Goal: Transaction & Acquisition: Purchase product/service

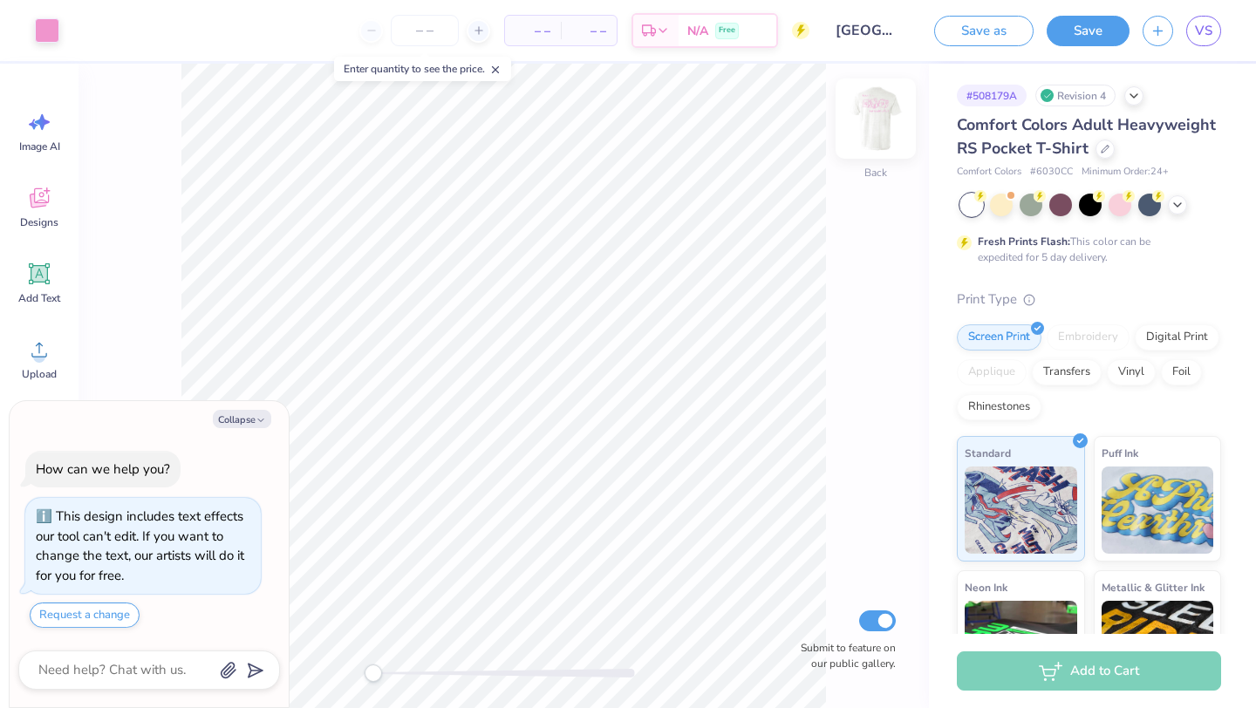
click at [871, 120] on img at bounding box center [876, 119] width 70 height 70
type textarea "x"
type input "0.78"
type input "0.60"
type input "10.50"
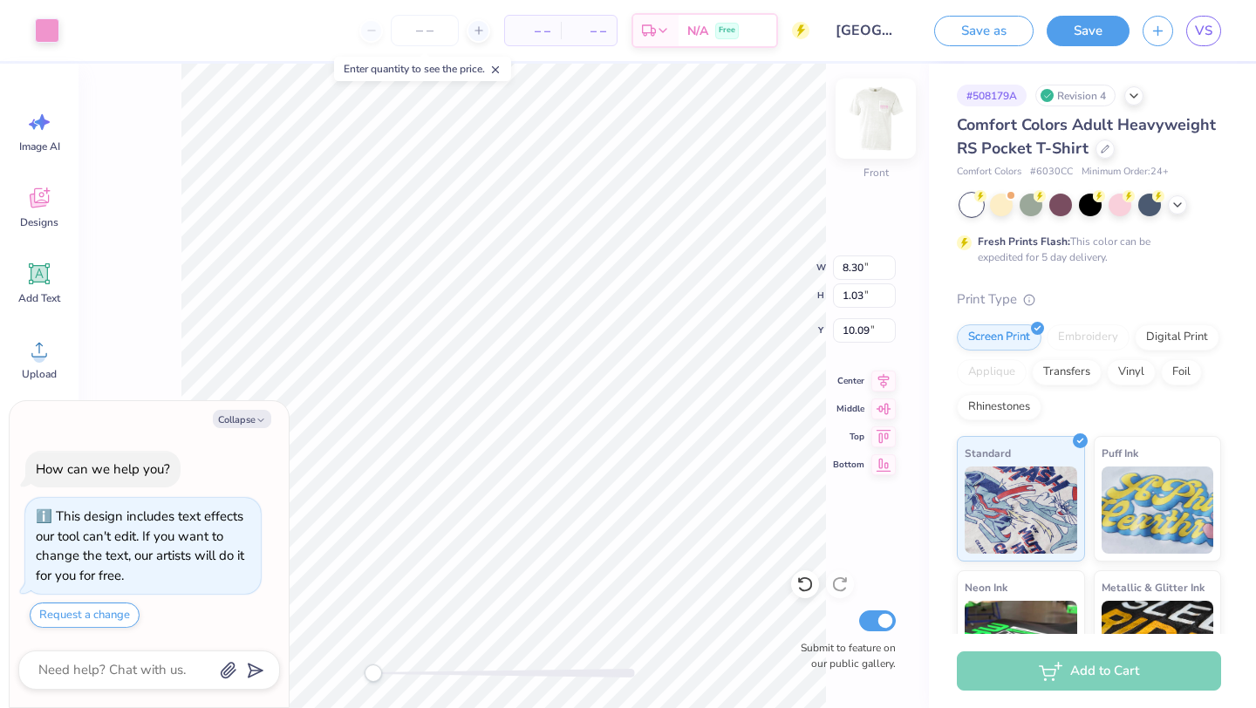
type textarea "x"
type input "13.73"
type textarea "x"
type input "2.70"
type input "1.02"
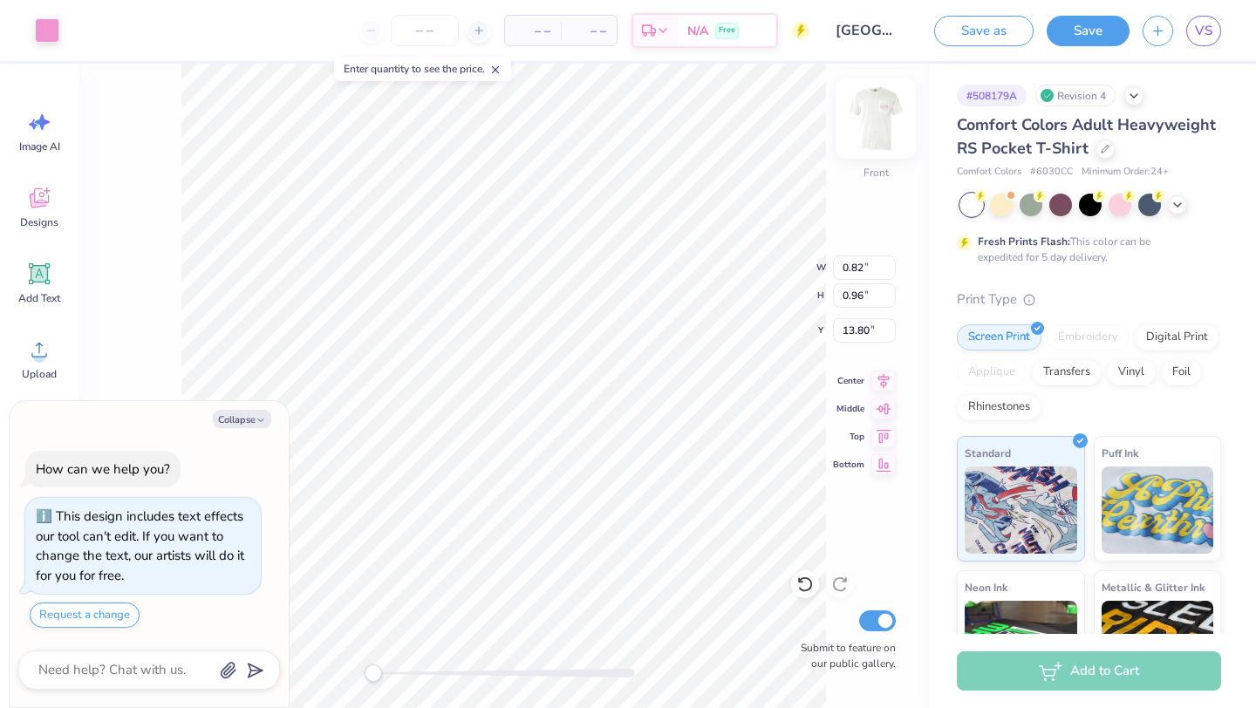
type input "13.73"
click at [42, 279] on icon at bounding box center [39, 274] width 17 height 17
type textarea "x"
type input "6.03"
type input "1.75"
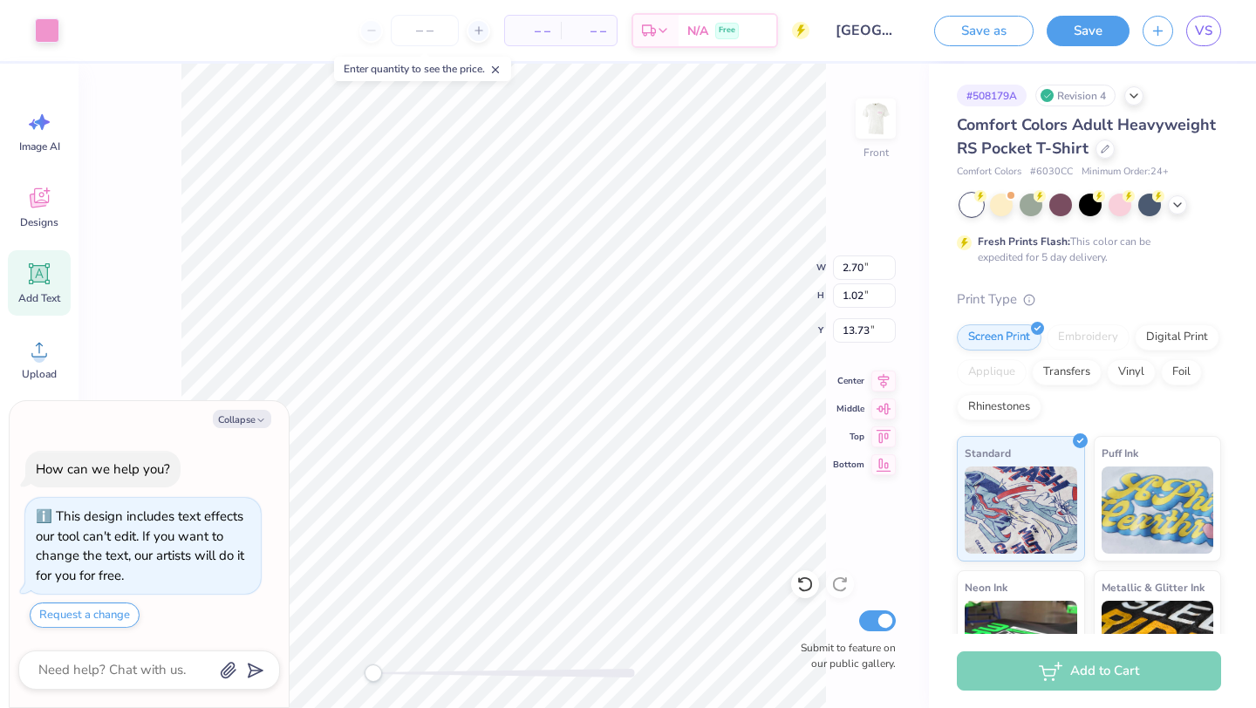
type input "13.38"
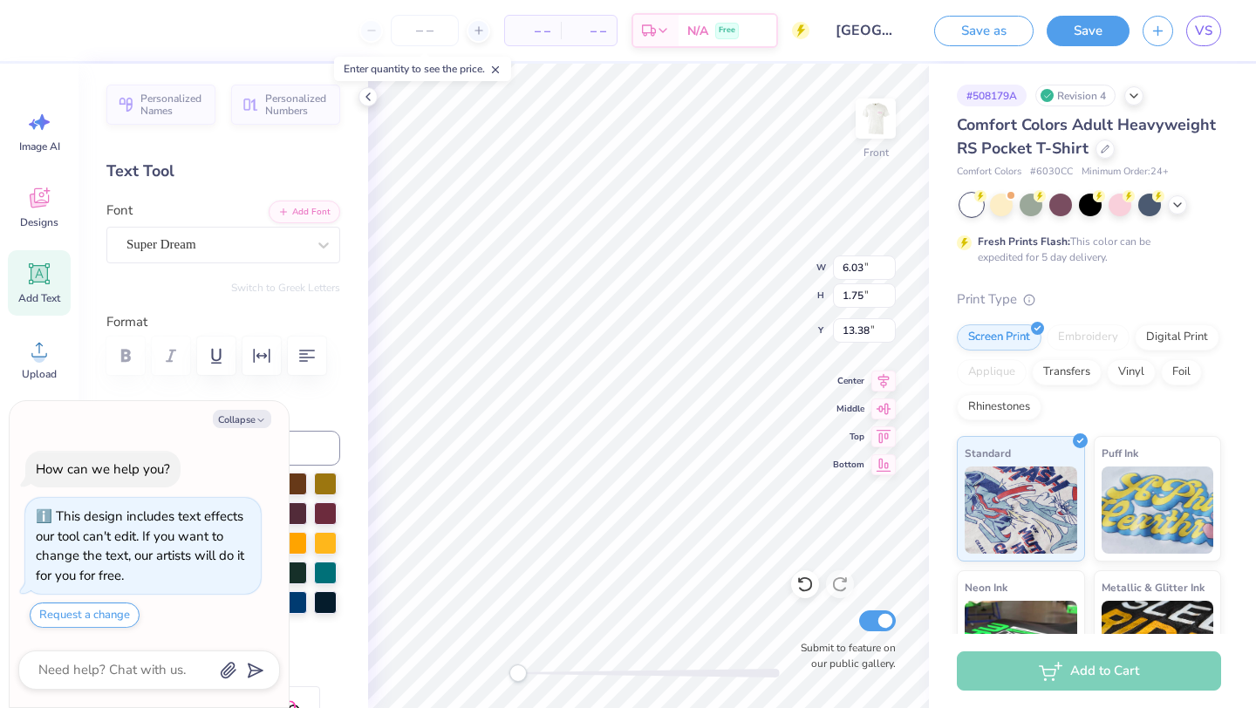
type textarea "x"
type textarea "ne"
type textarea "x"
type textarea "new"
type textarea "x"
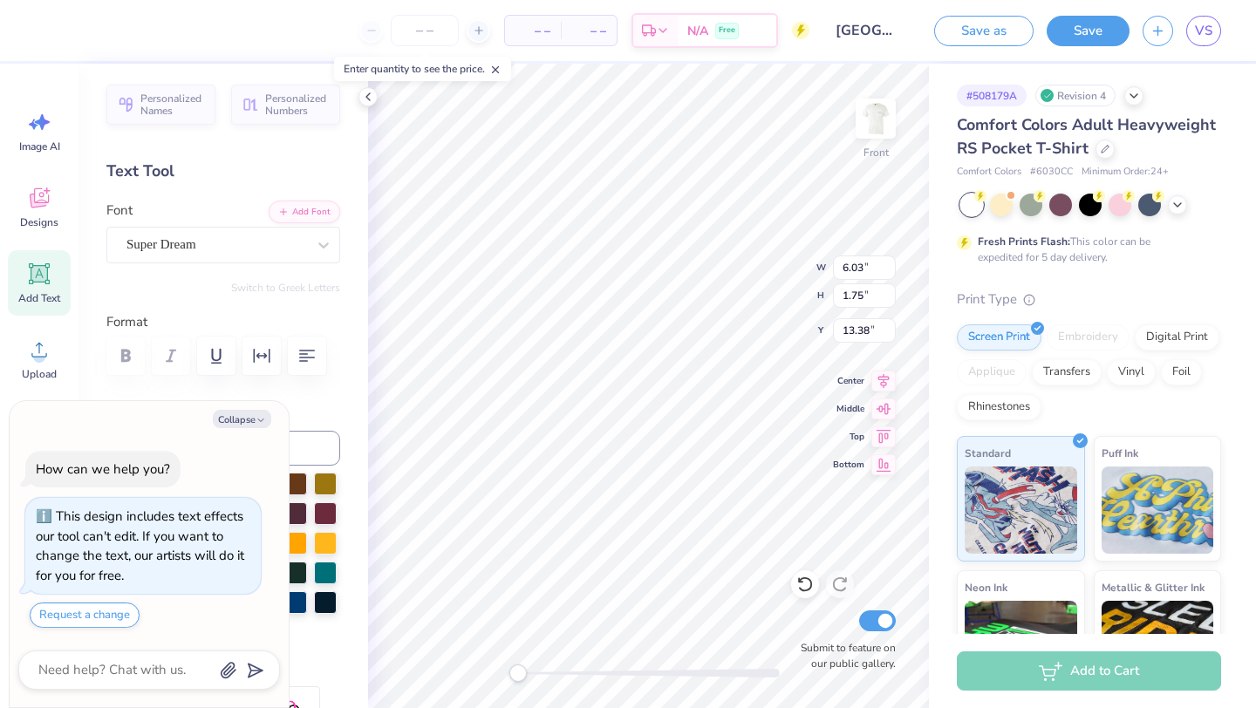
type textarea "new"
type textarea "x"
type textarea "new m"
type textarea "x"
type textarea "new me"
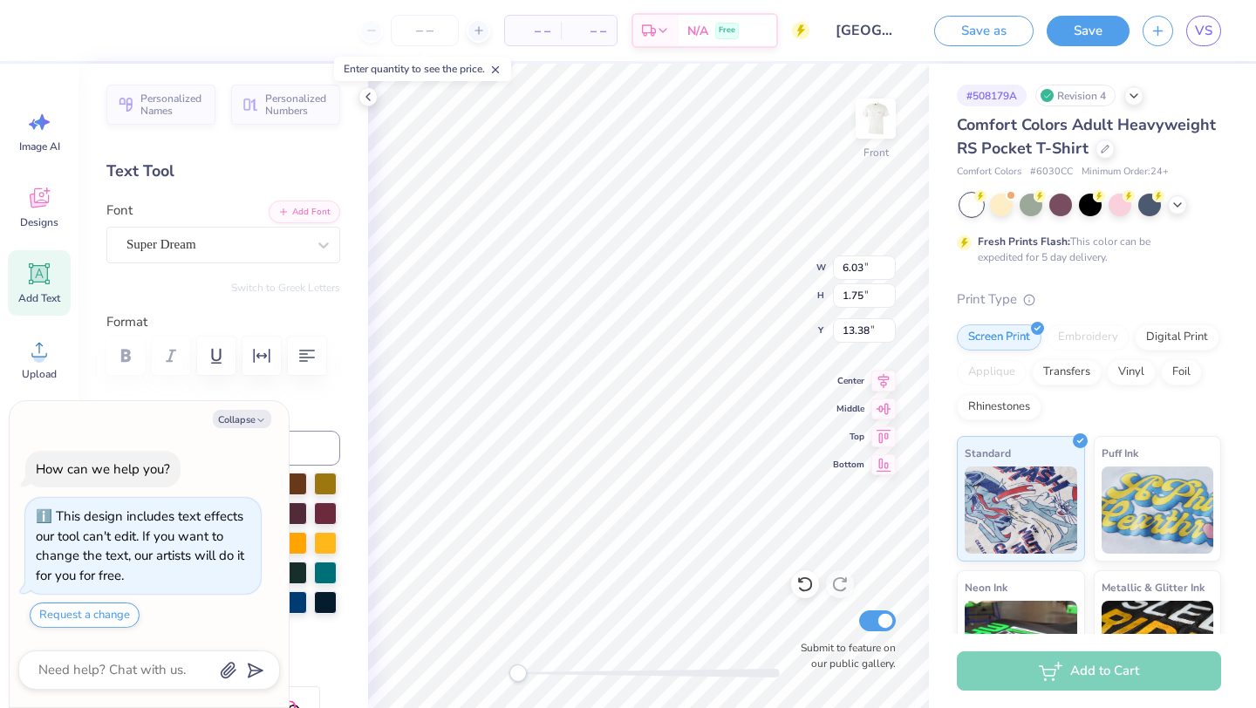
type textarea "x"
type textarea "new membe"
type textarea "x"
type textarea "new member"
type textarea "x"
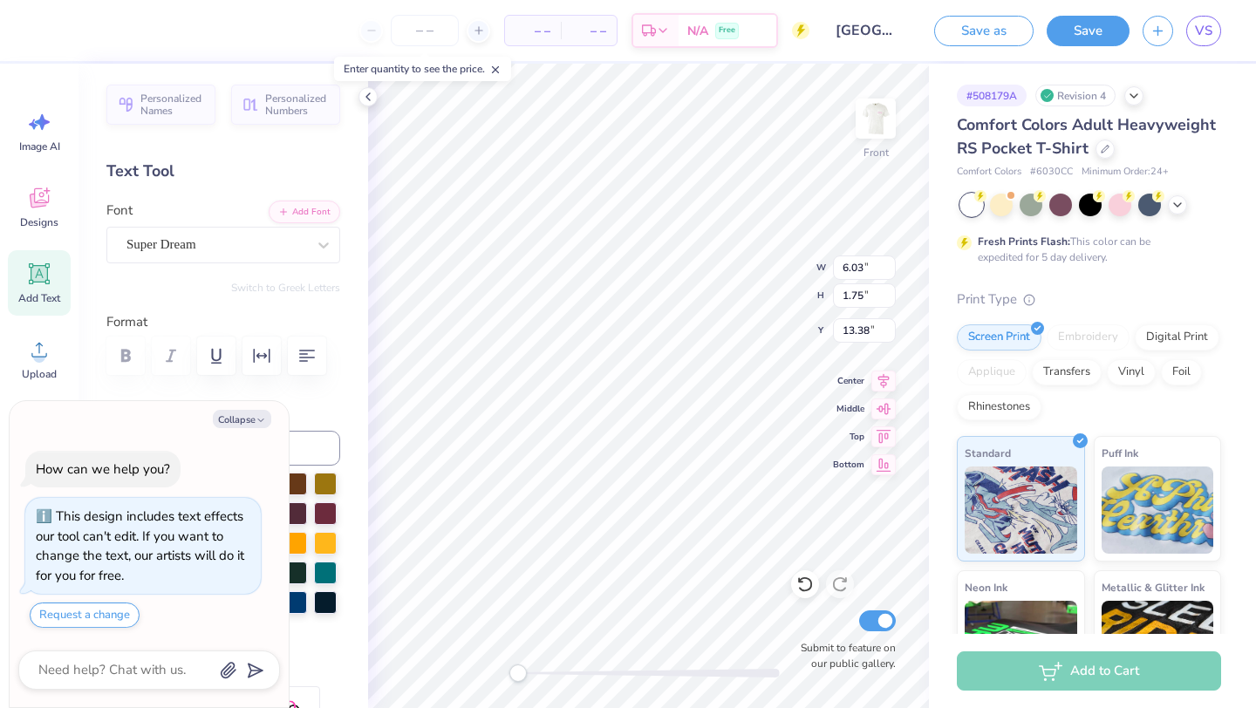
type textarea "new member co"
type textarea "x"
type textarea "new member cock"
type textarea "x"
type textarea "new member cocktai"
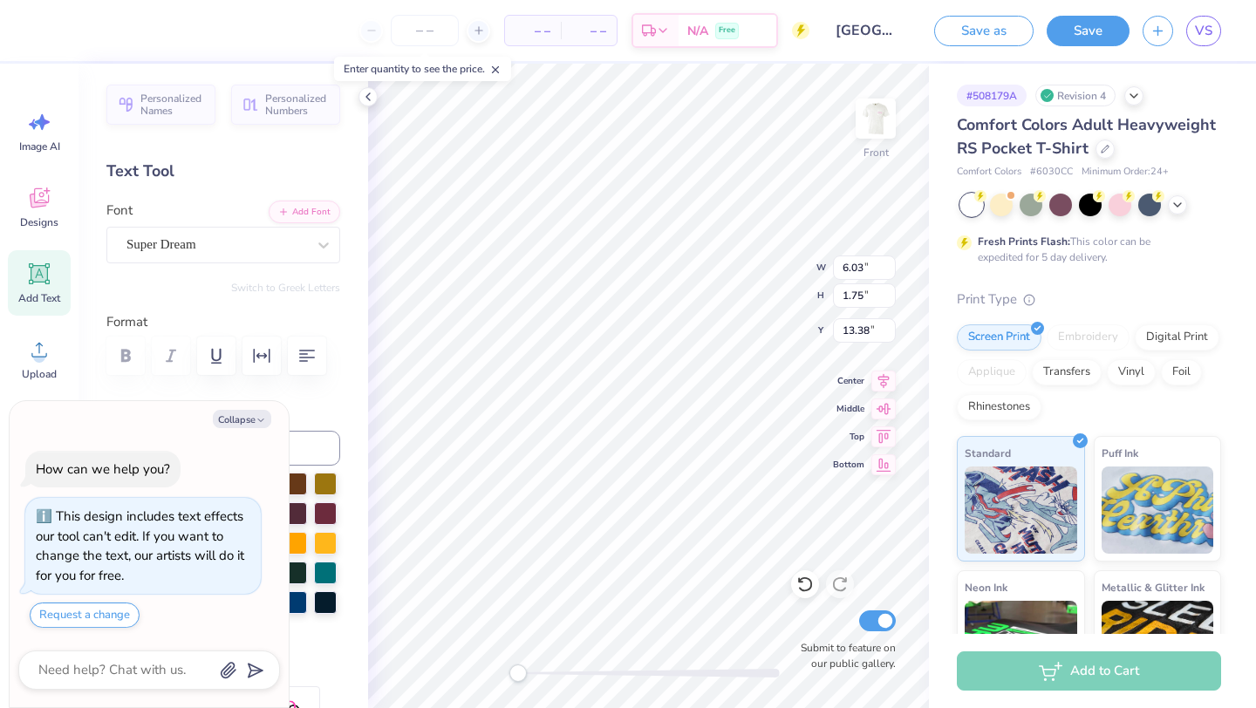
type textarea "x"
type textarea "new member cocktail"
type textarea "x"
type textarea "new member cocktail"
type textarea "x"
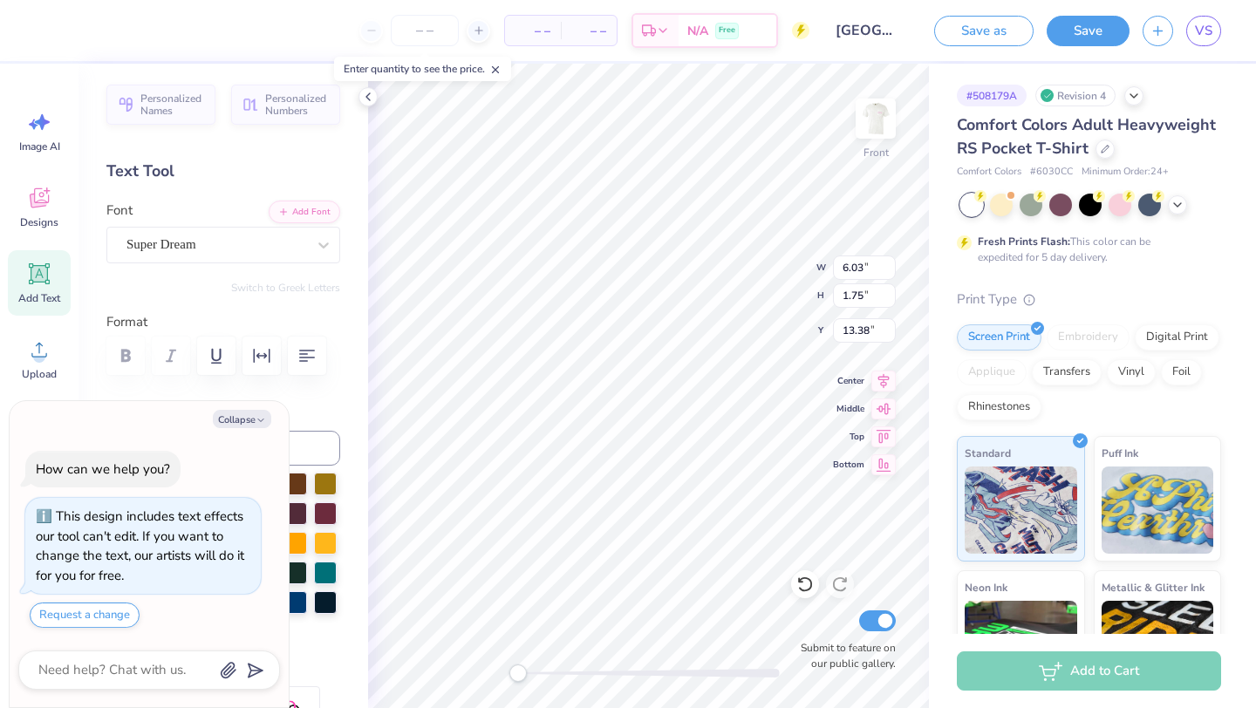
type textarea "new member cocktail 2"
type textarea "x"
type textarea "new member cocktail 202"
type textarea "x"
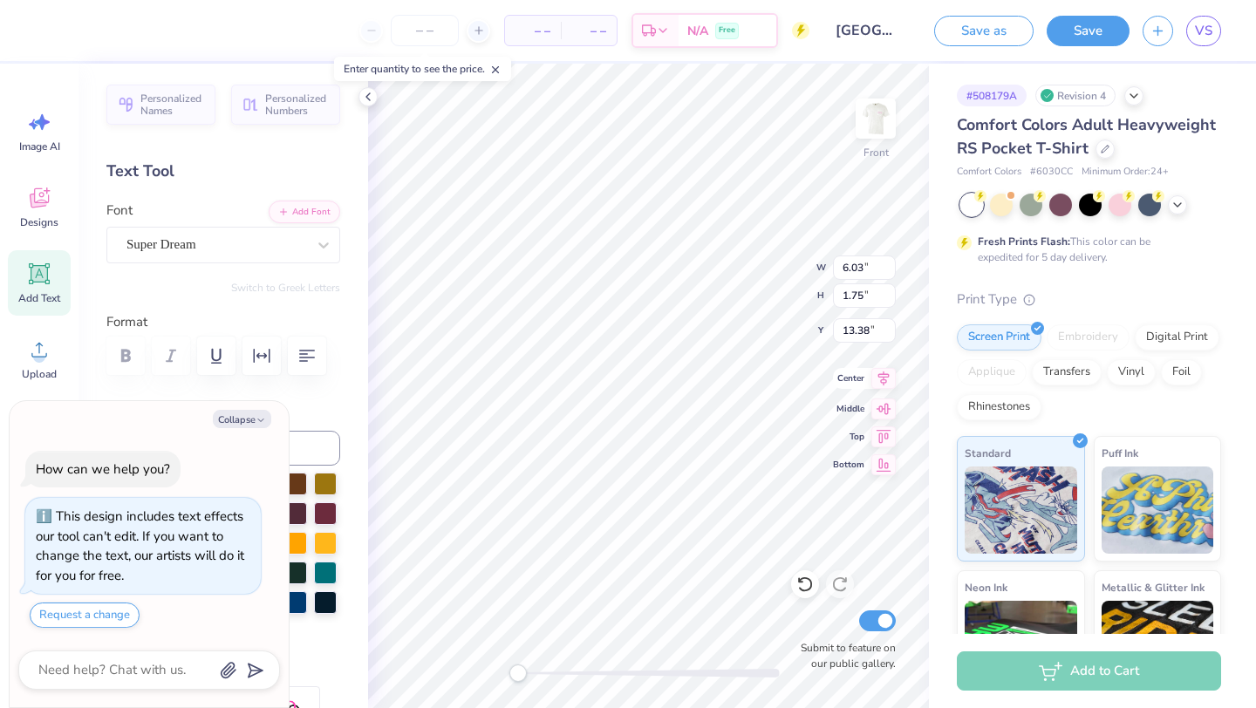
type textarea "new member cocktail 2025"
type textarea "x"
type textarea "new member w 2025"
type textarea "x"
type textarea "new member ws 2025"
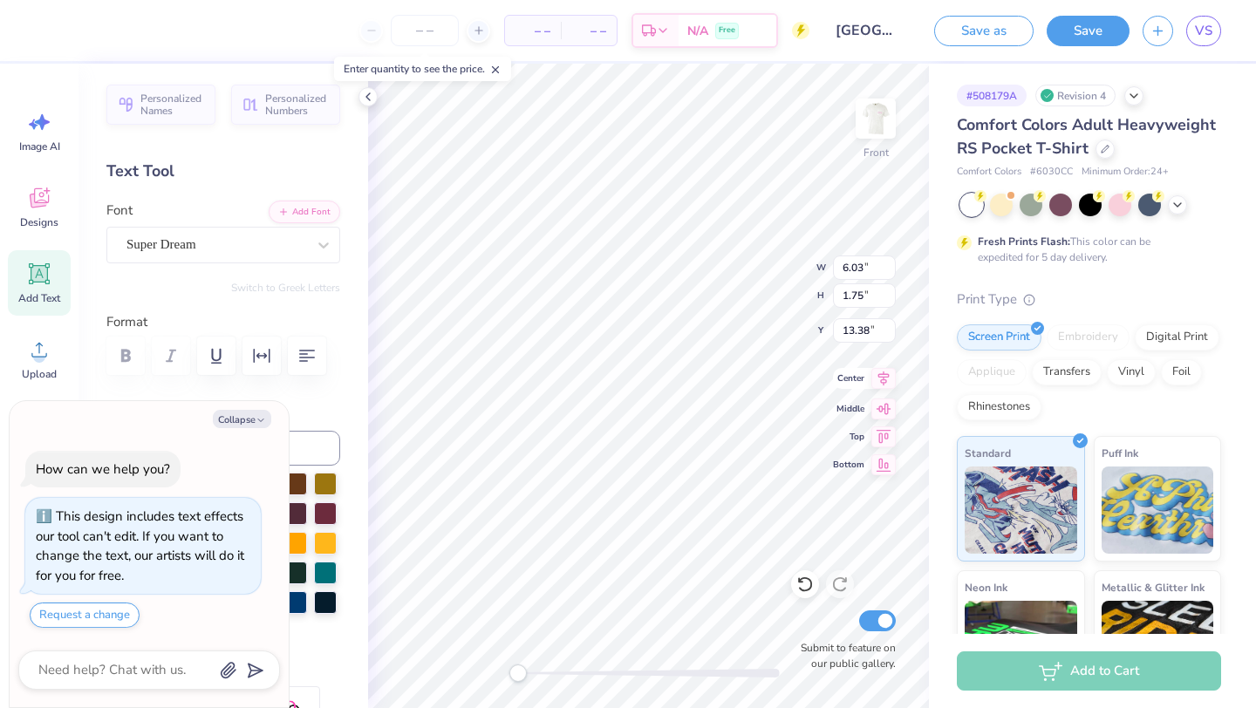
type textarea "x"
type textarea "new member wso 2025"
type textarea "x"
type textarea "new member ws 2025"
type textarea "x"
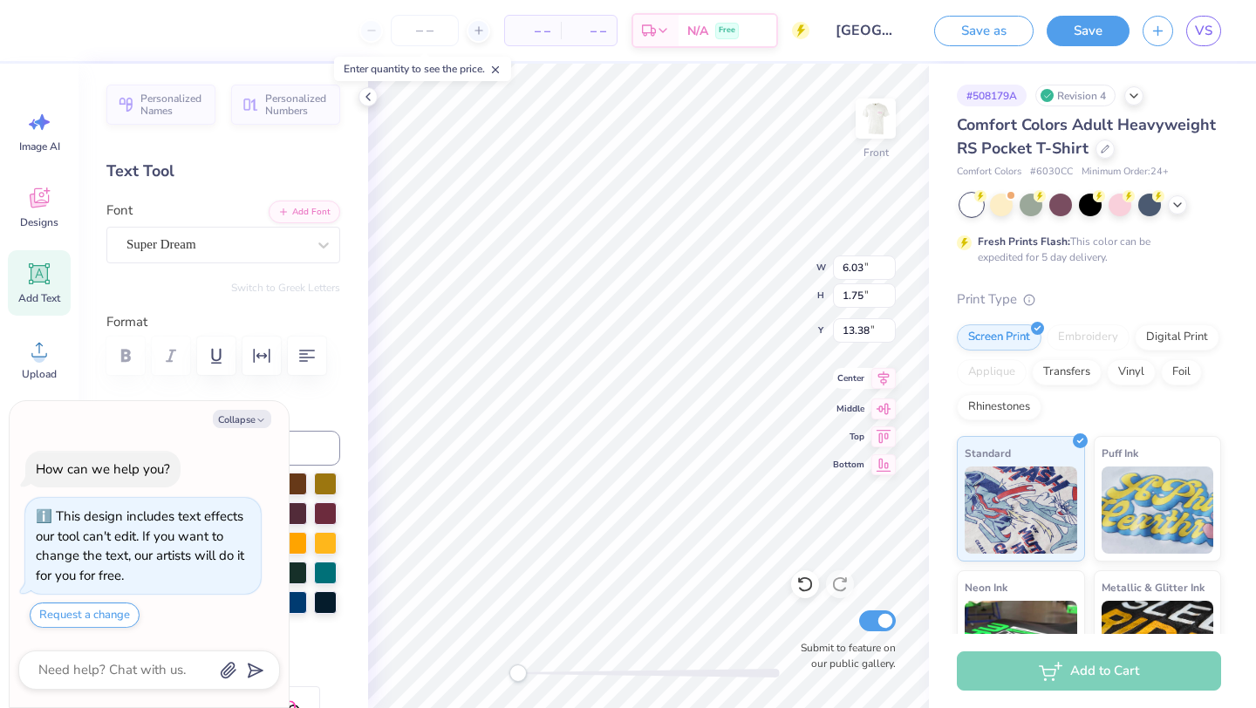
type textarea "new member w 2025"
type textarea "x"
type textarea "new member 2025"
type textarea "x"
type textarea "new member 2025"
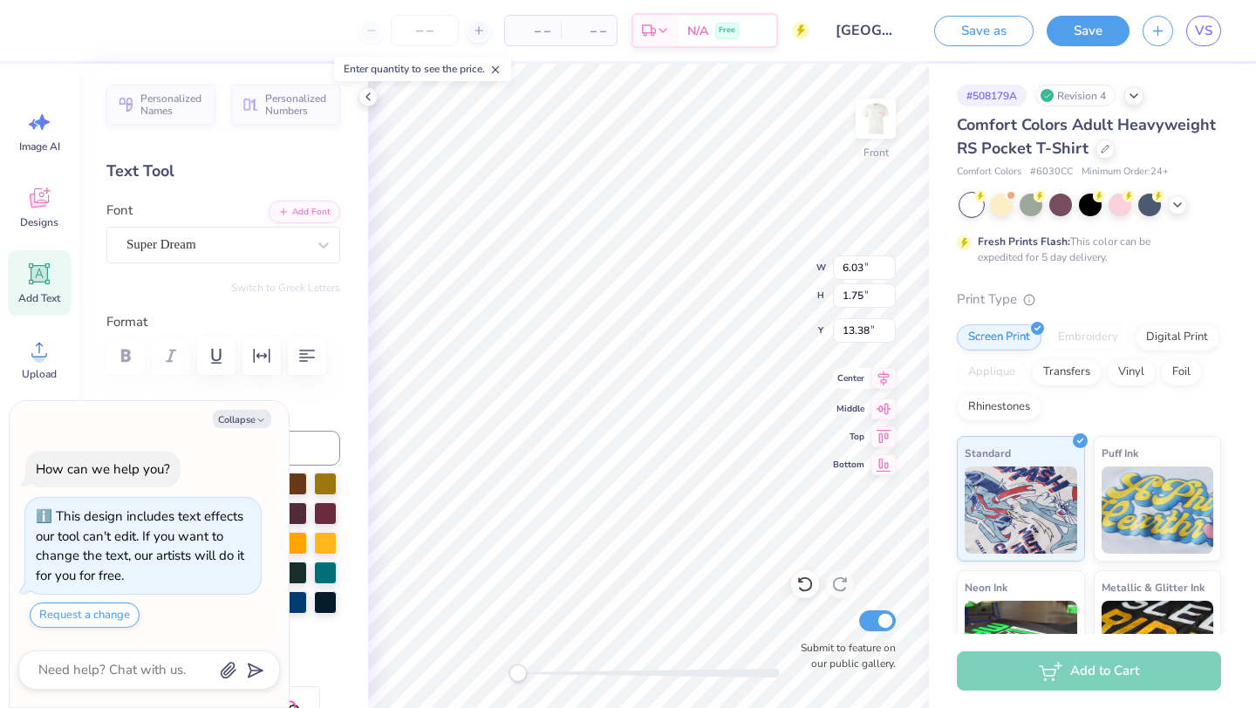
type textarea "x"
type textarea "new memberso 2025"
type textarea "x"
type textarea "new membersoc 2025"
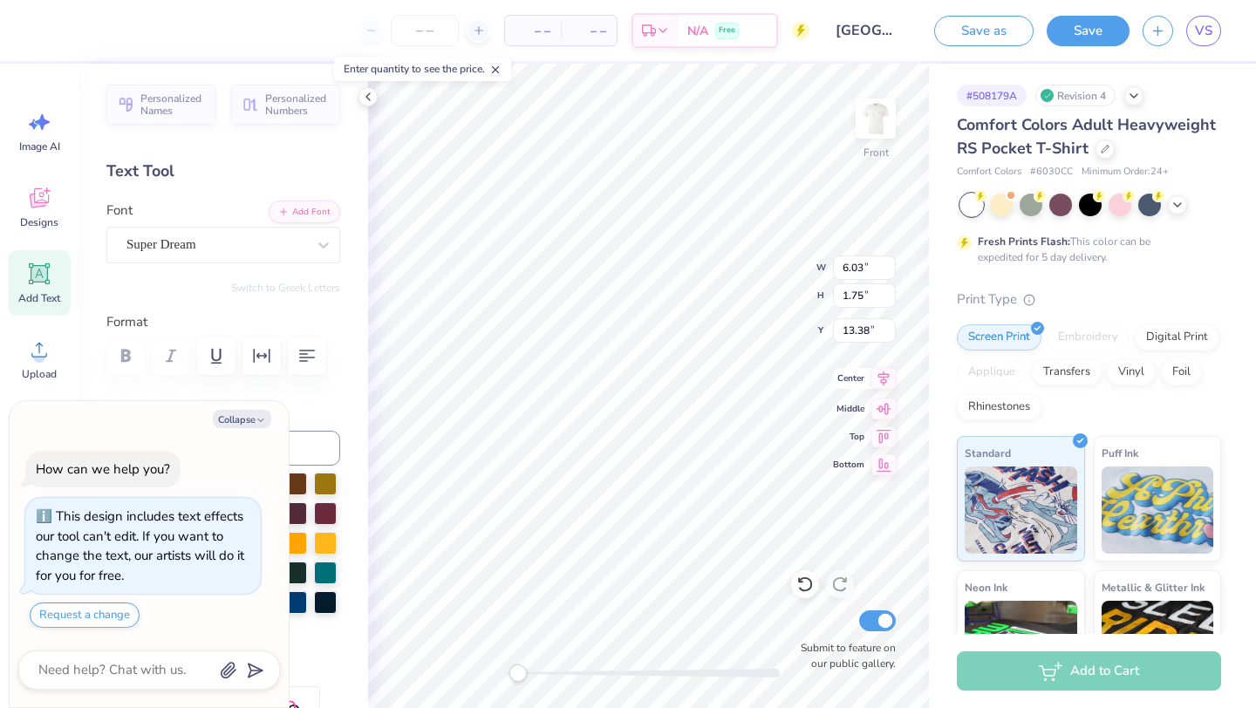
type textarea "x"
type textarea "new memberso 2025"
type textarea "x"
type textarea "new members 2025"
type textarea "x"
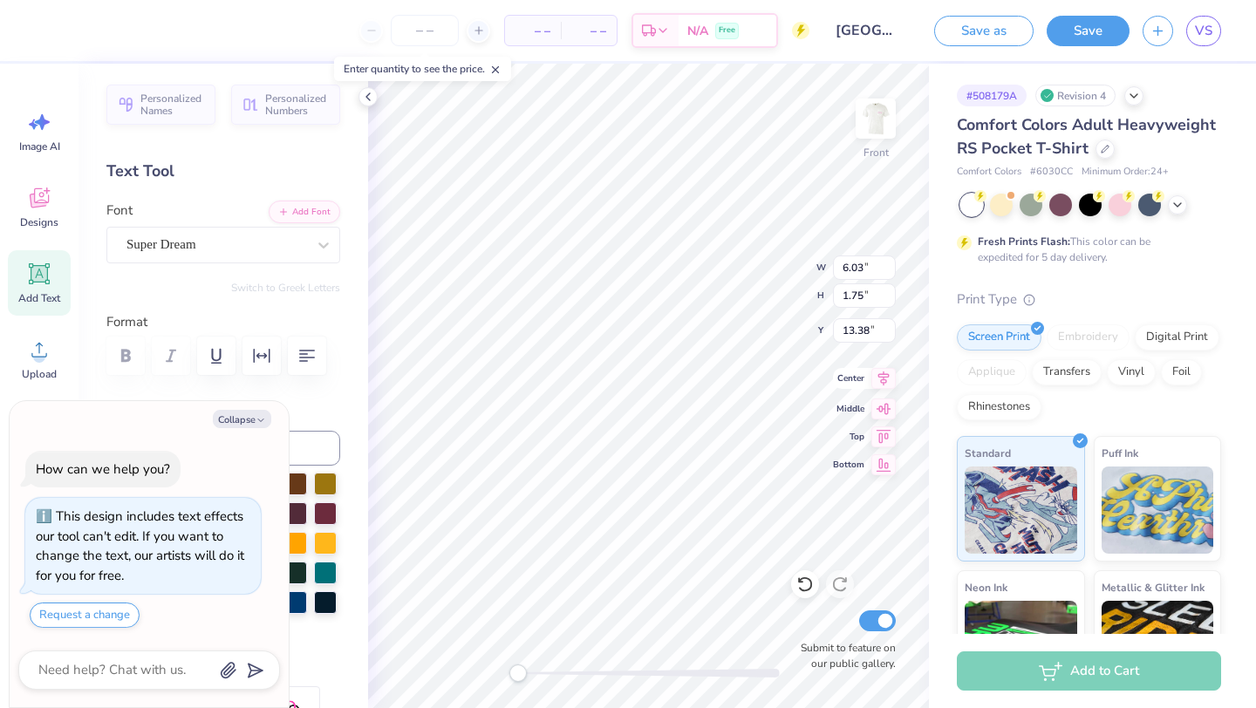
type textarea "new member 2025"
type textarea "x"
type textarea "new member 2025"
type textarea "x"
type textarea "new member so 2025"
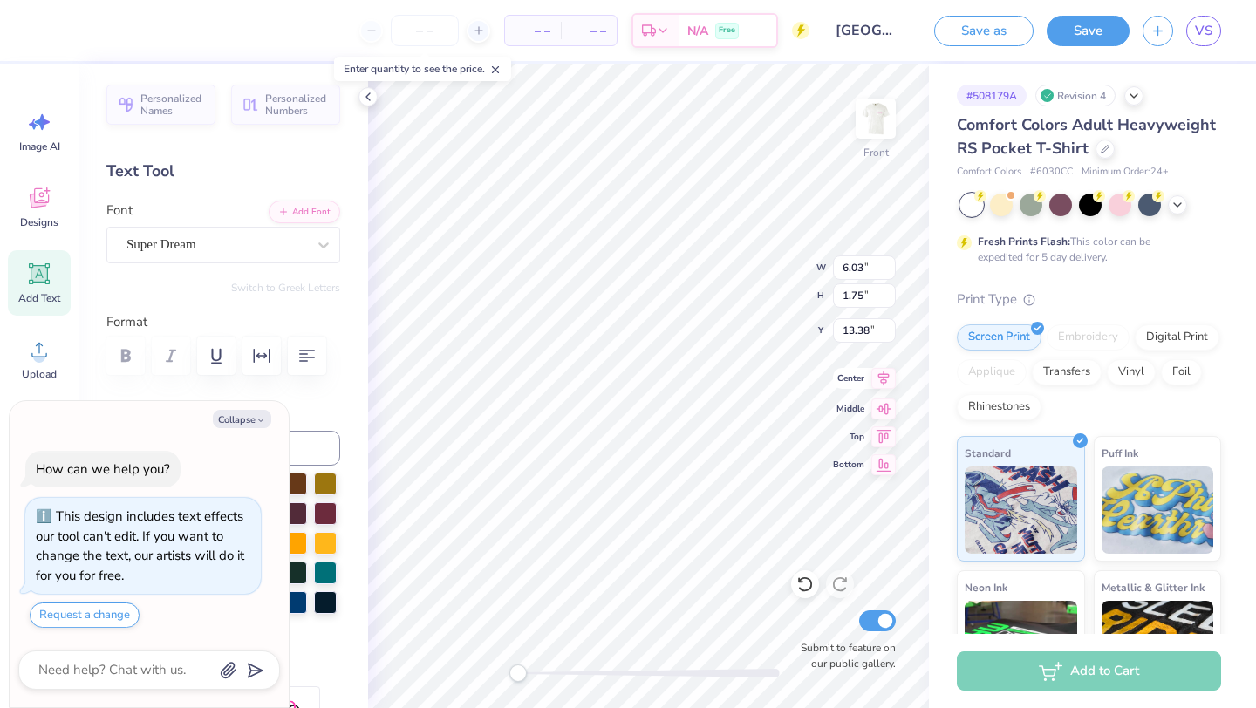
type textarea "x"
type textarea "new member soci 2025"
type textarea "x"
type textarea "new member [PERSON_NAME] 2025"
type textarea "x"
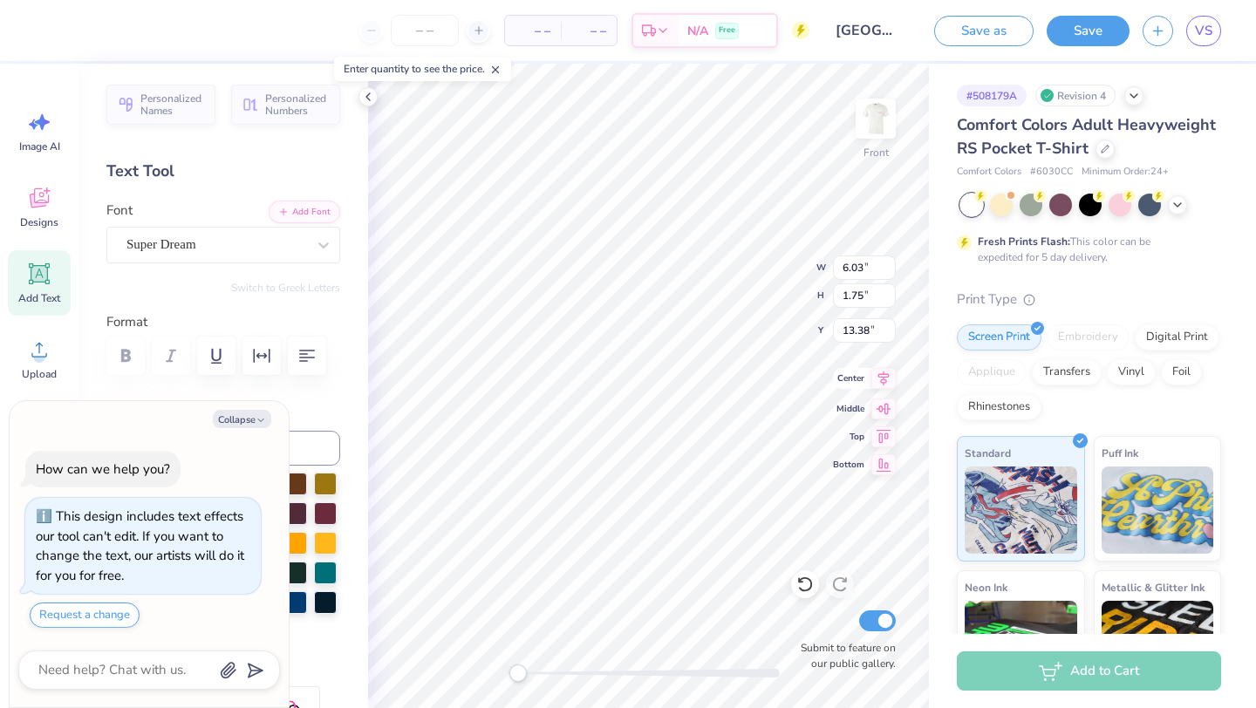
scroll to position [0, 6]
type textarea "new member social 2025"
click at [346, 379] on div "– – Per Item – – Total Est. Delivery N/A Free Design Title [GEOGRAPHIC_DATA][US…" at bounding box center [628, 354] width 1256 height 708
click at [239, 254] on div at bounding box center [216, 245] width 180 height 24
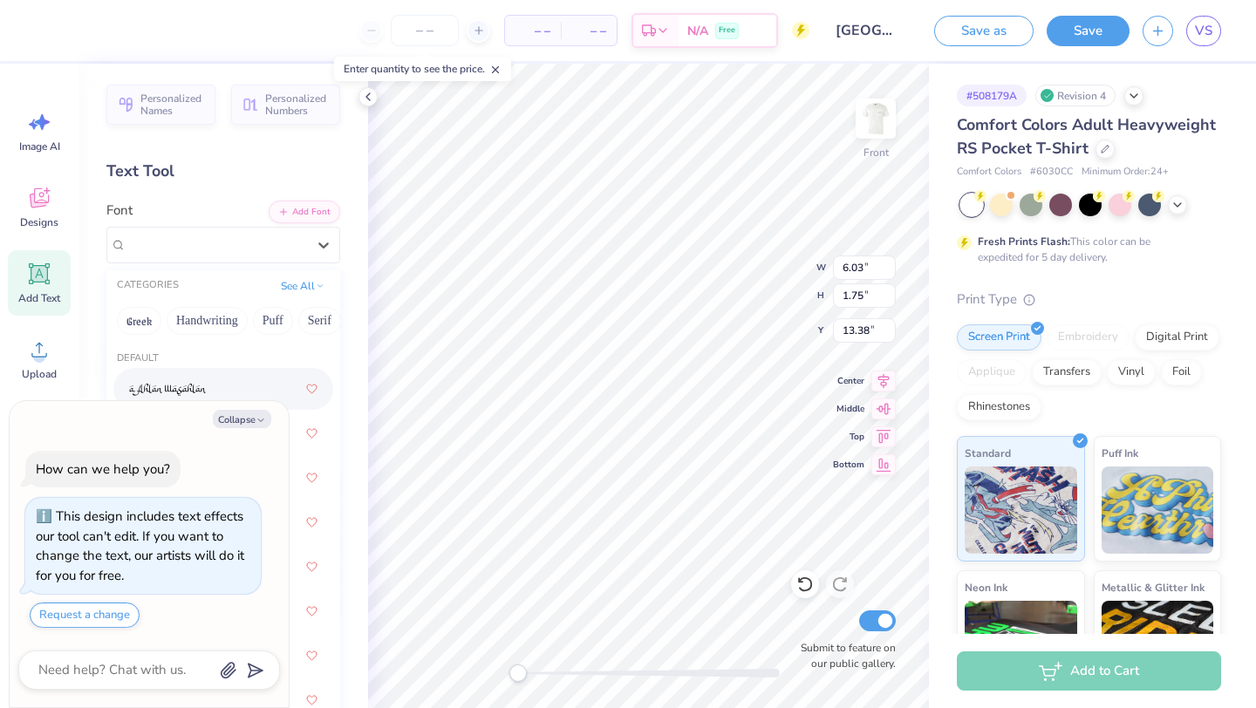
click at [249, 414] on button "Collapse" at bounding box center [242, 419] width 58 height 18
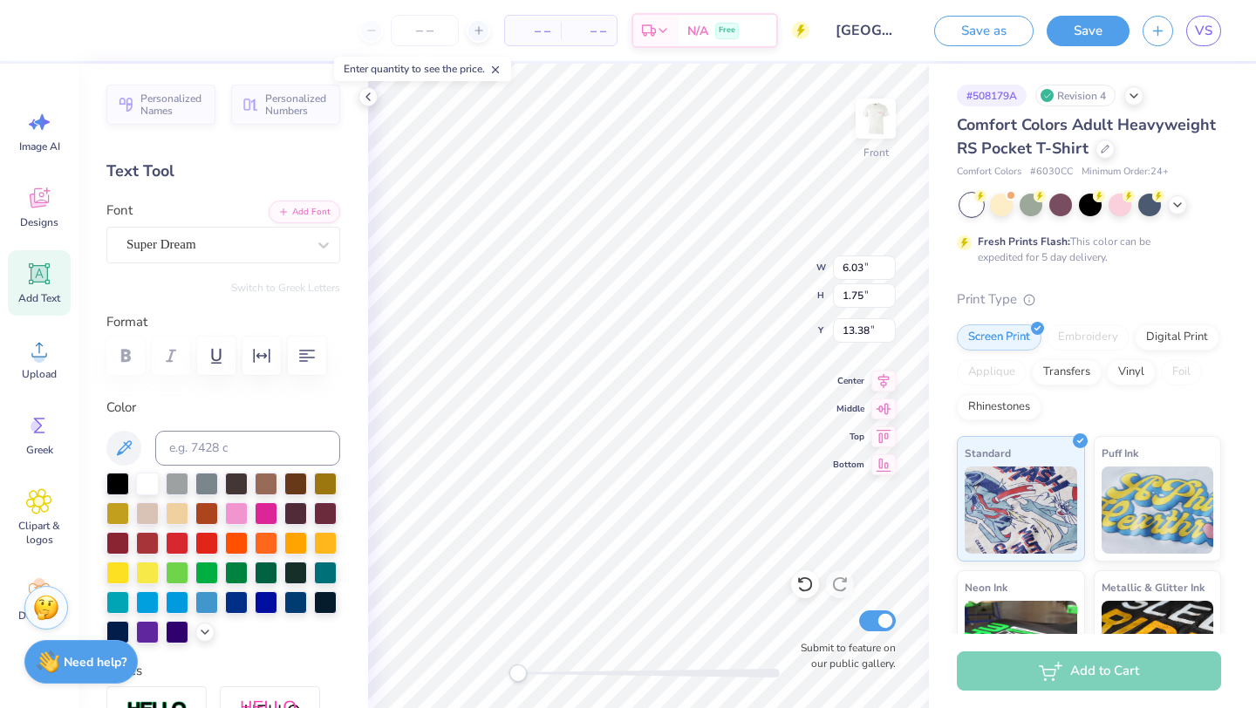
type textarea "x"
click at [216, 317] on label "Format" at bounding box center [223, 322] width 234 height 20
click at [220, 249] on div "Super Dream" at bounding box center [216, 244] width 183 height 27
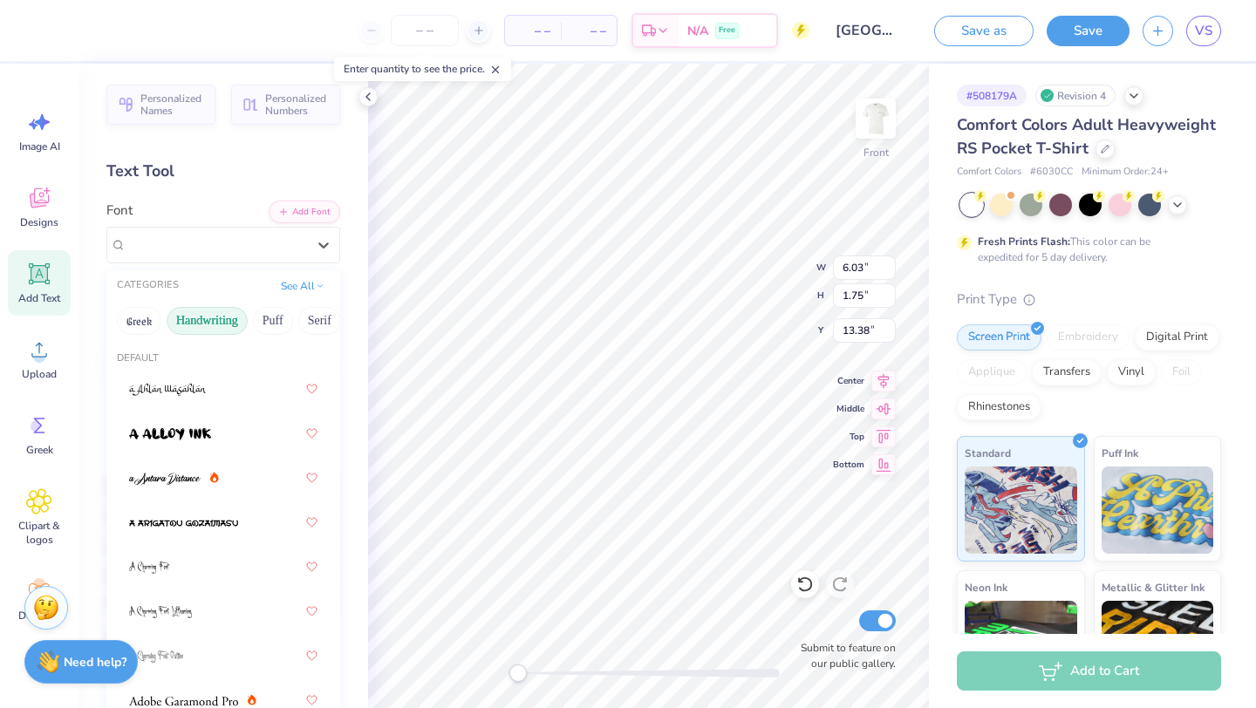
click at [198, 326] on button "Handwriting" at bounding box center [207, 321] width 81 height 28
click at [200, 434] on div at bounding box center [223, 433] width 188 height 31
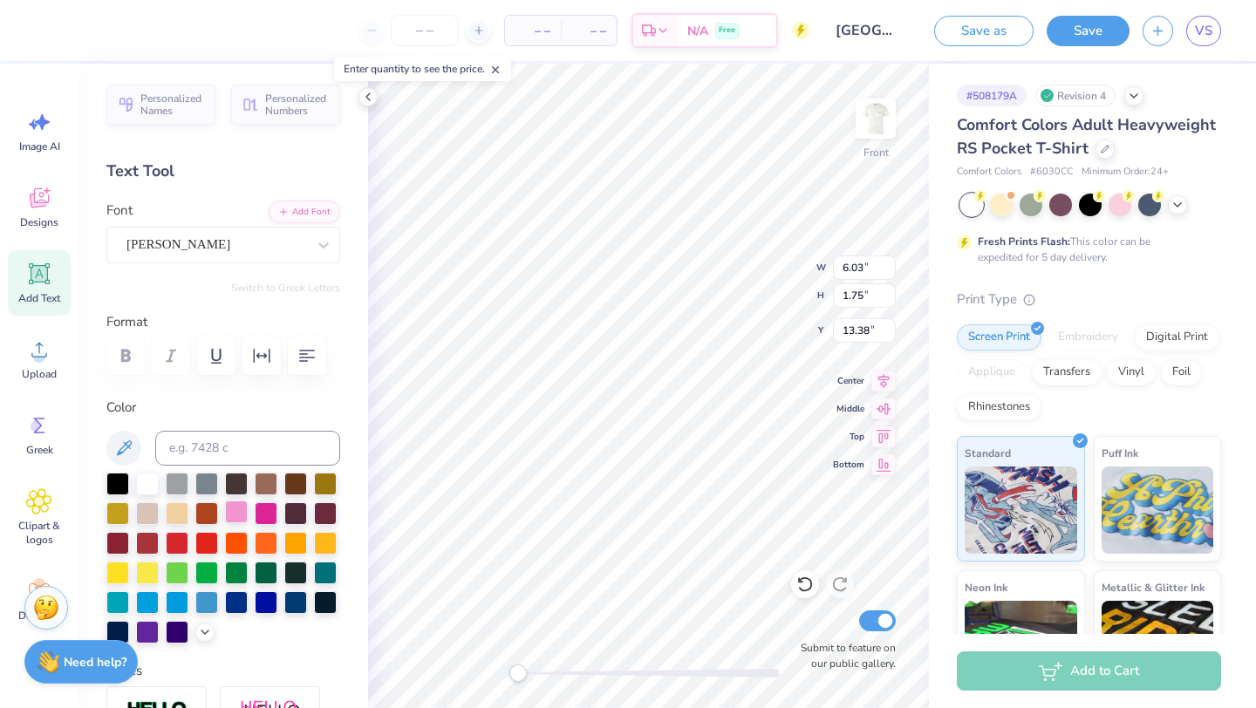
click at [241, 514] on div at bounding box center [236, 511] width 23 height 23
click at [283, 252] on div "[PERSON_NAME]" at bounding box center [216, 244] width 183 height 27
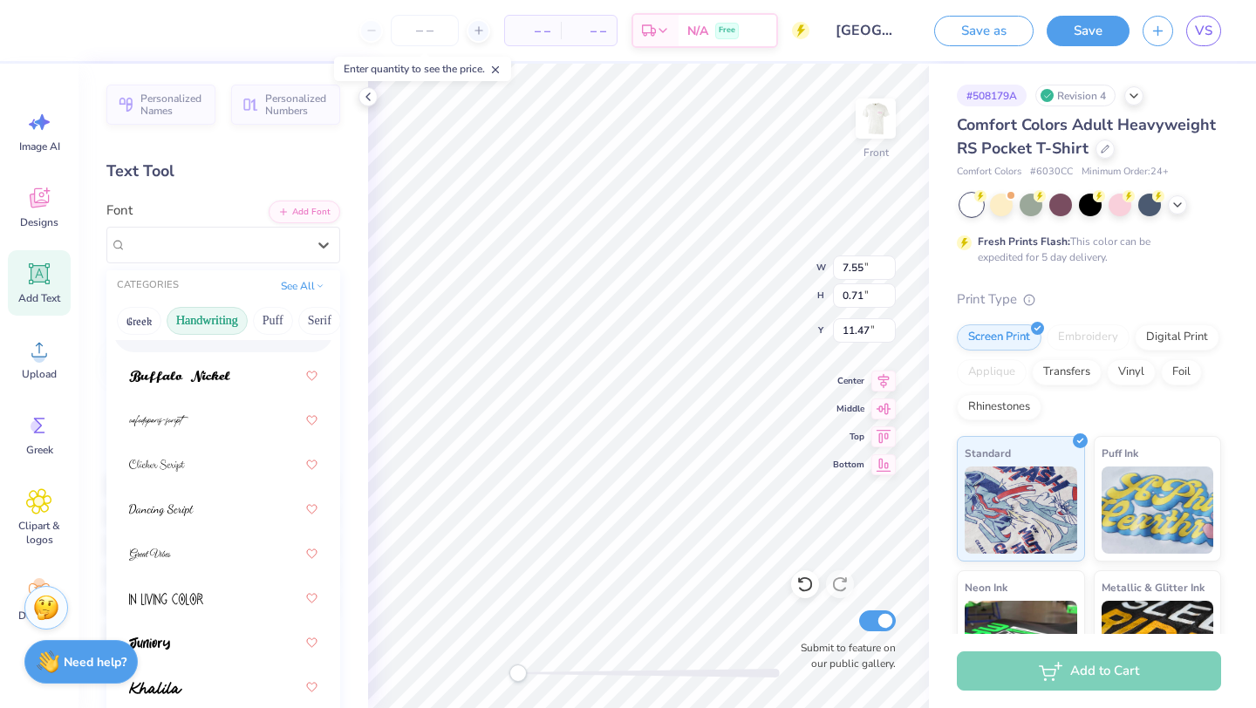
scroll to position [192, 0]
click at [187, 562] on div at bounding box center [223, 552] width 188 height 31
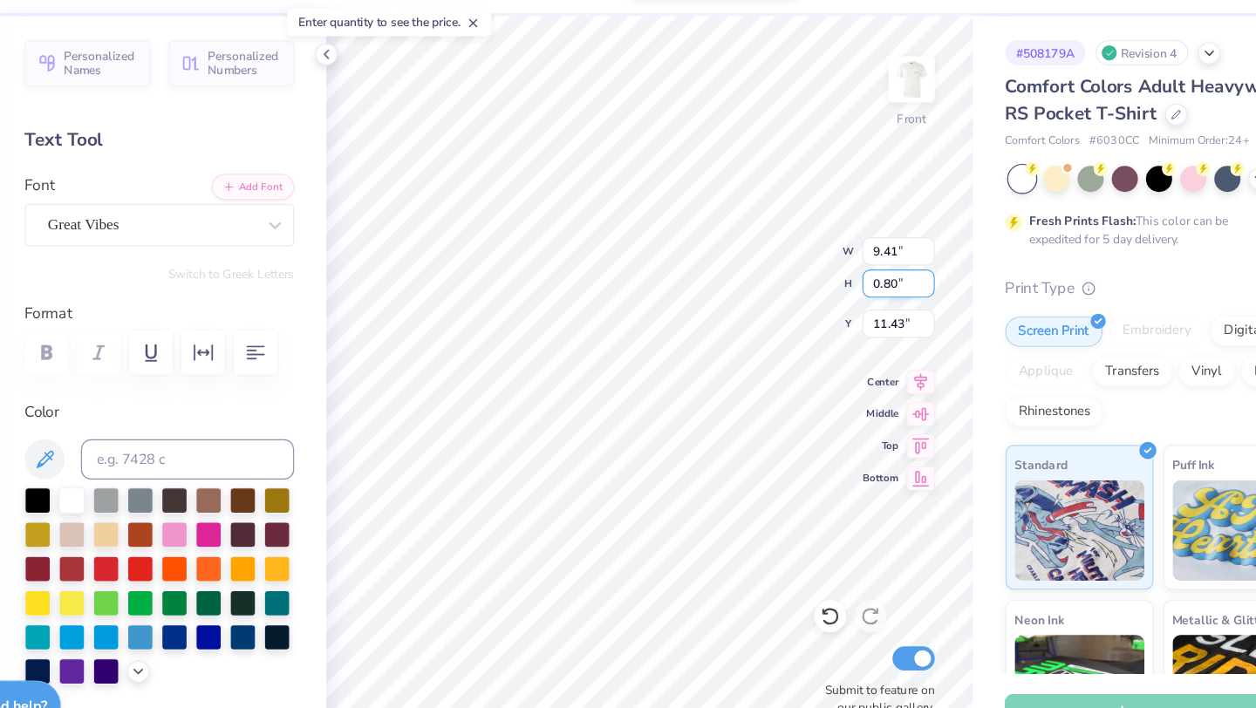
click at [759, 284] on div "Front W 9.41 9.41 " H 0.80 0.80 " Y 11.43 11.43 " Center Middle Top Bottom Subm…" at bounding box center [648, 386] width 561 height 644
type input "12.15"
type input "4.90"
type input "4.69"
type input "12.20"
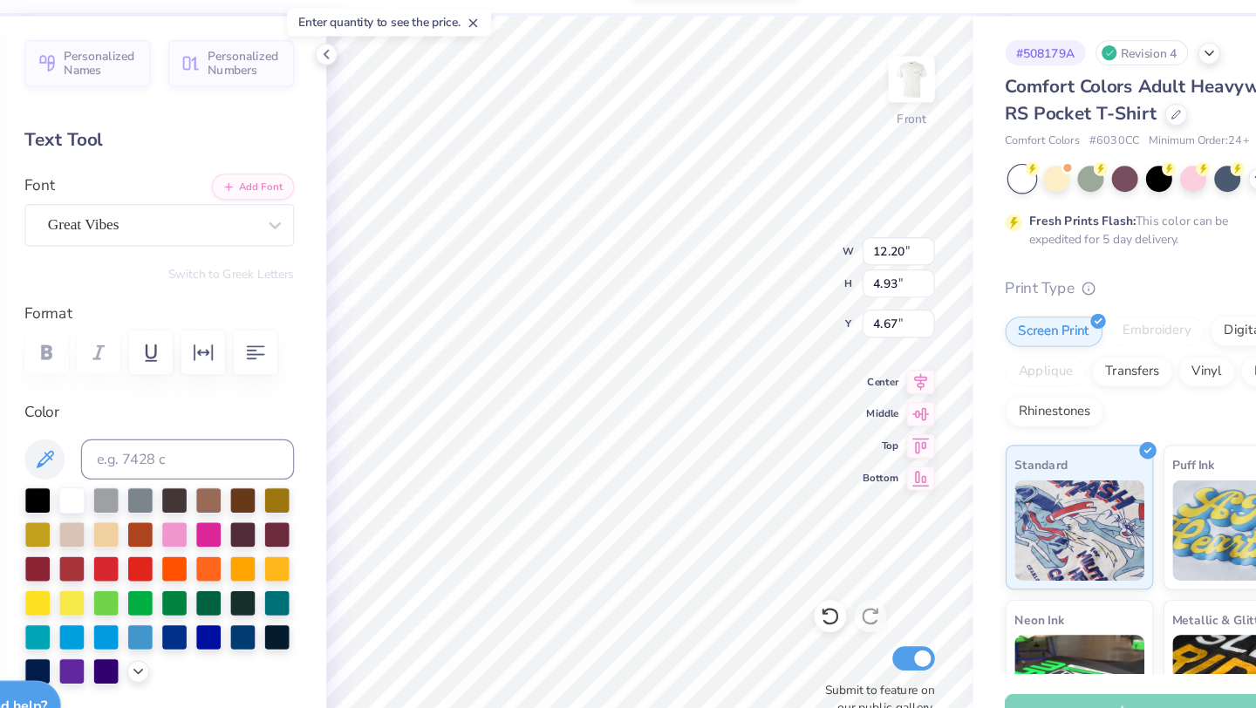
type input "4.93"
type input "4.67"
type input "9.09"
type input "4.07"
type input "12.21"
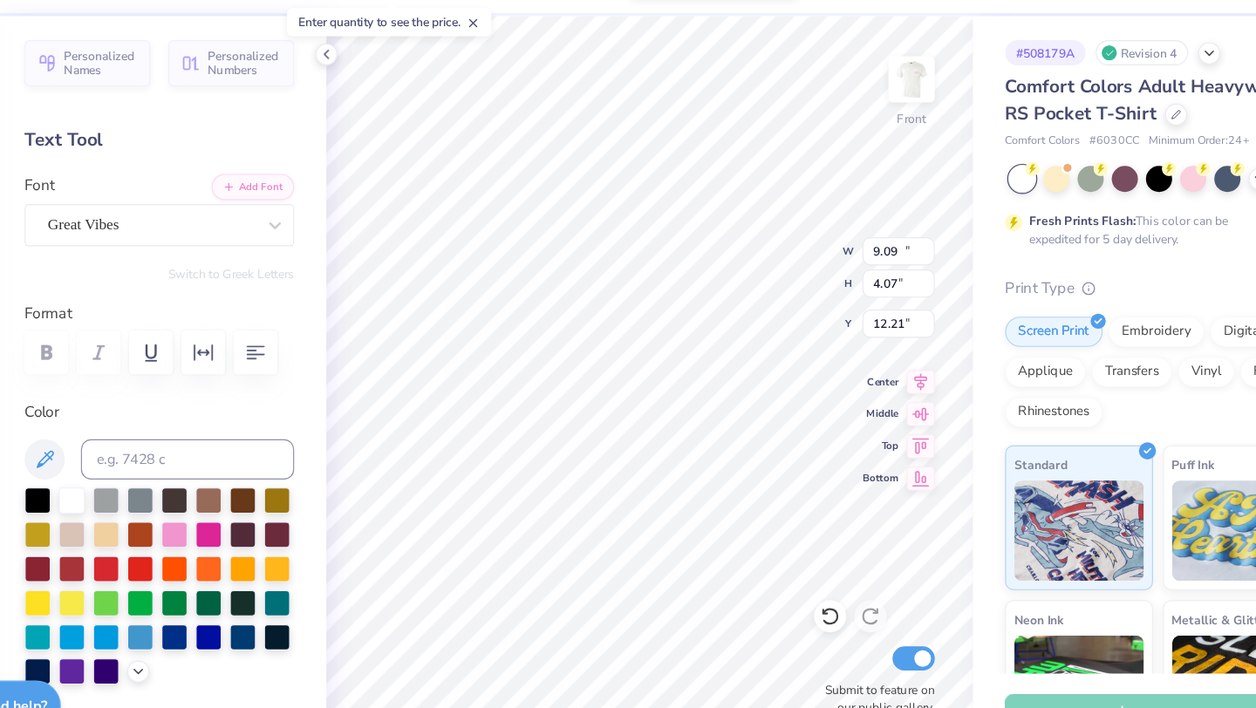
type input "10.35"
type input "4.75"
type input "11.42"
type input "9.20"
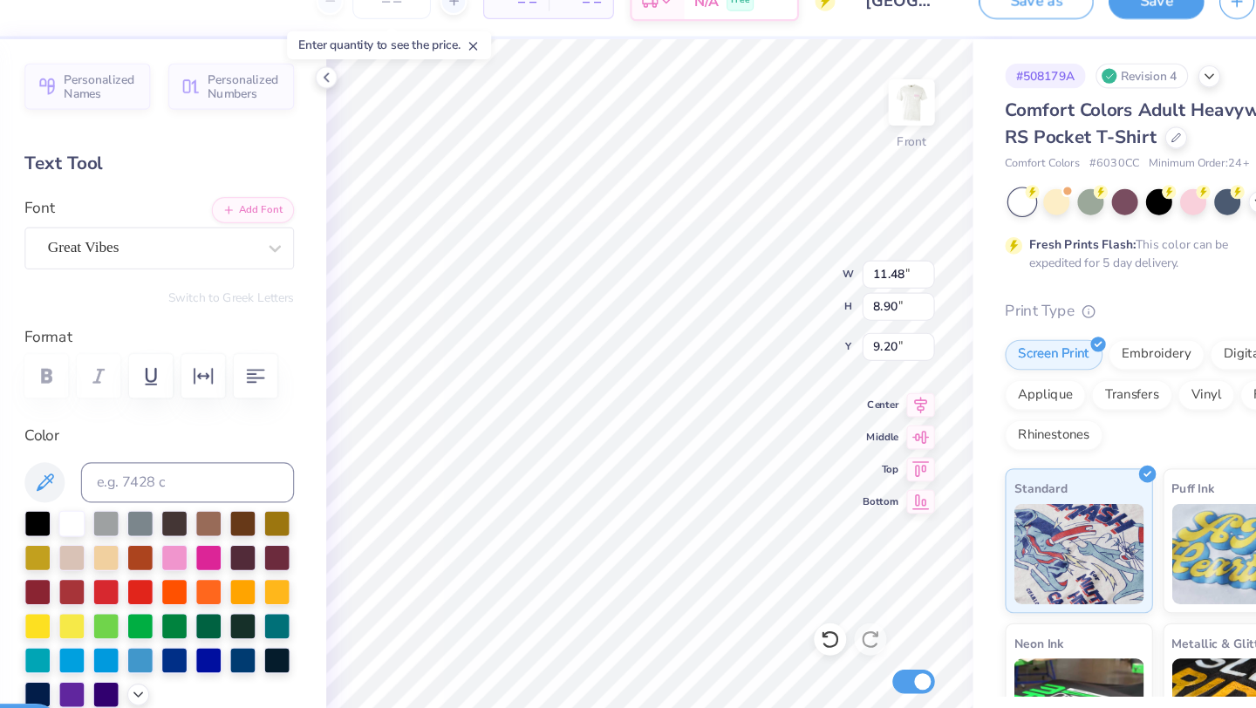
type input "6.93"
type input "7.48"
type input "9.32"
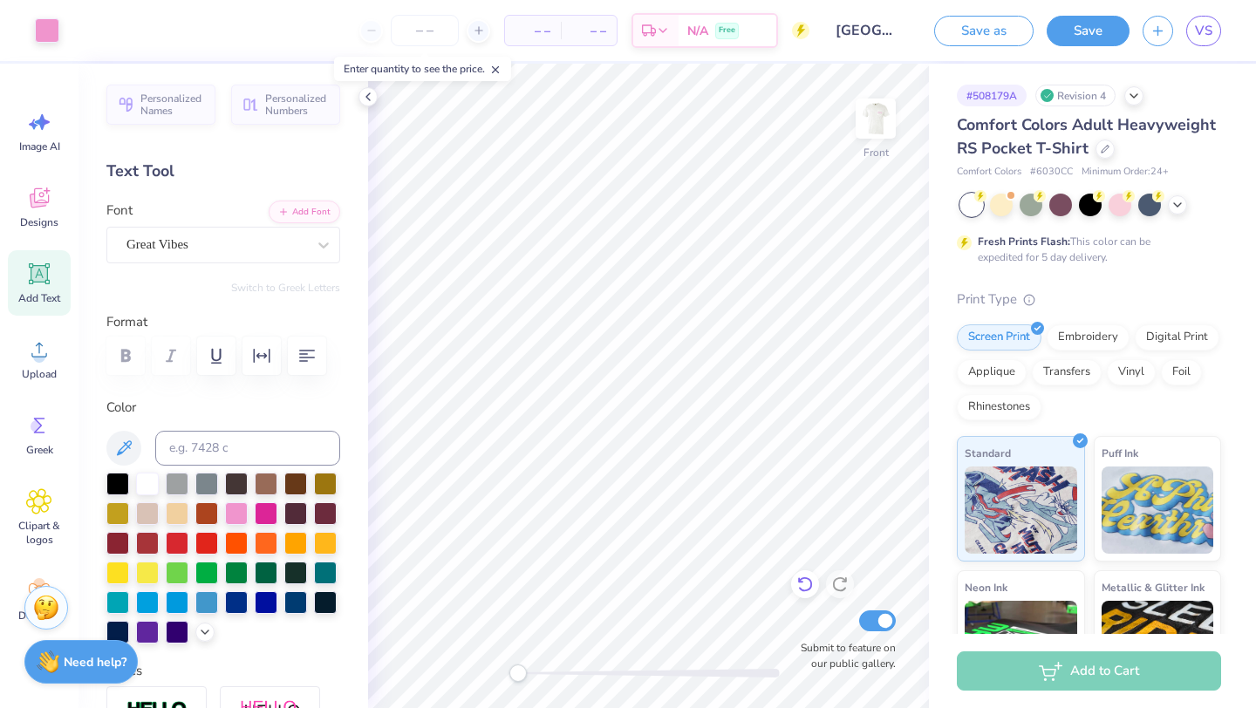
click at [806, 584] on icon at bounding box center [804, 583] width 17 height 17
click at [803, 585] on icon at bounding box center [804, 583] width 17 height 17
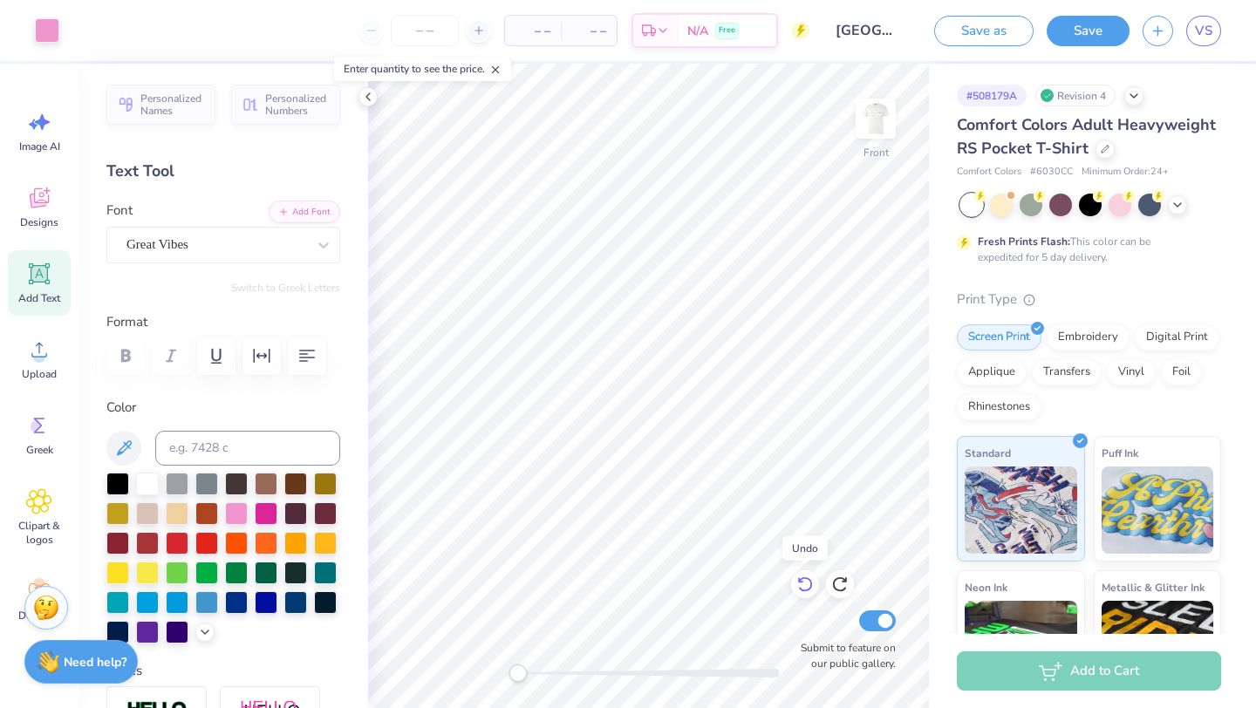
click at [804, 585] on icon at bounding box center [804, 583] width 17 height 17
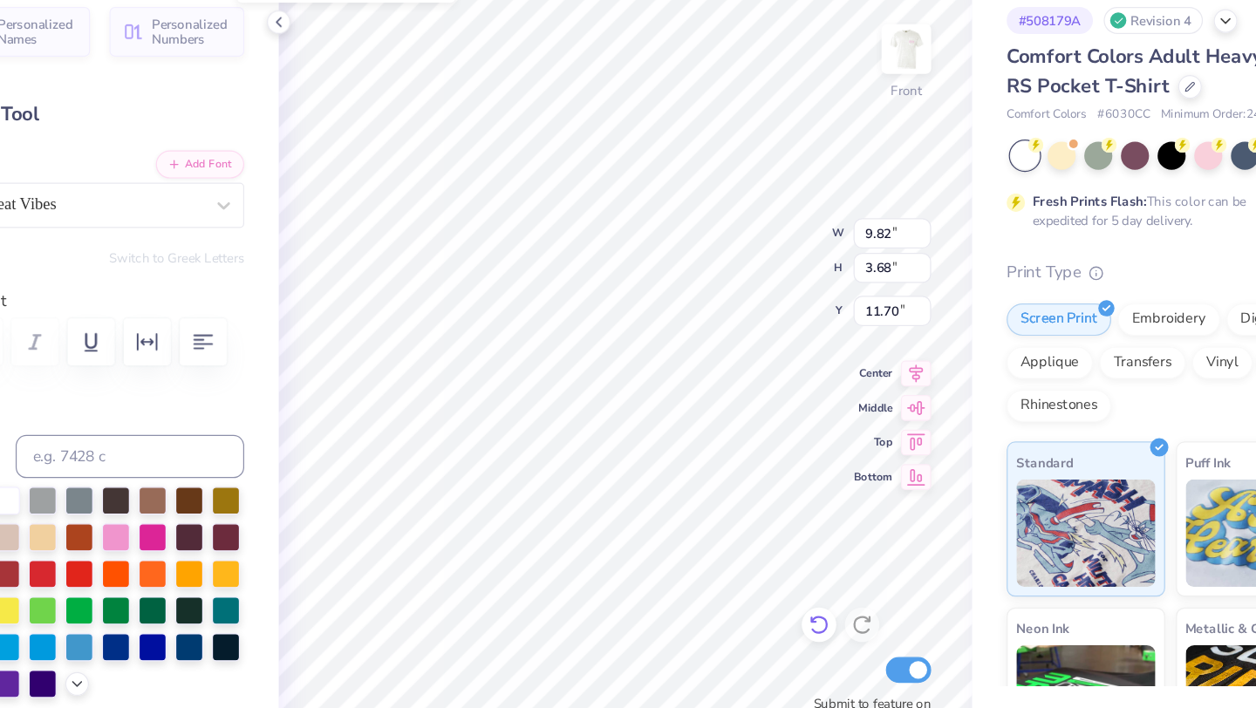
type input "11.70"
click at [811, 588] on icon at bounding box center [804, 583] width 17 height 17
click at [809, 587] on icon at bounding box center [804, 585] width 15 height 16
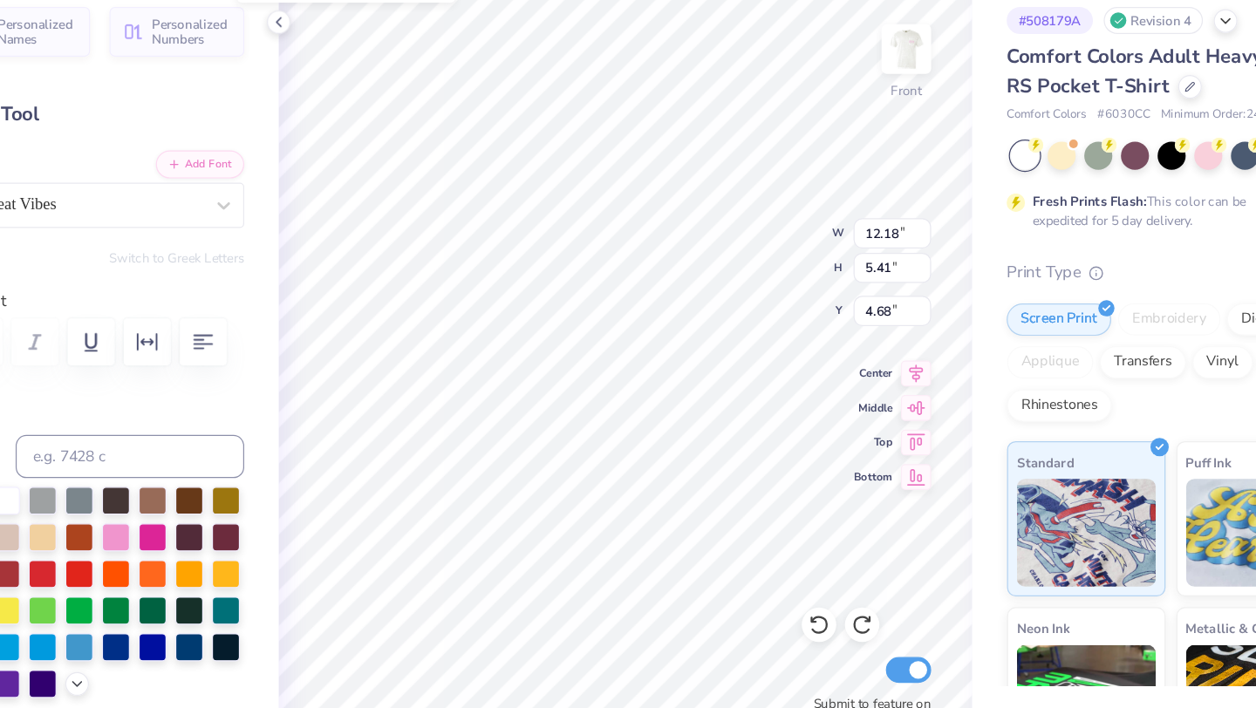
type input "8.06"
type input "3.46"
type input "7.16"
click at [809, 585] on icon at bounding box center [804, 583] width 17 height 17
type input "8.88"
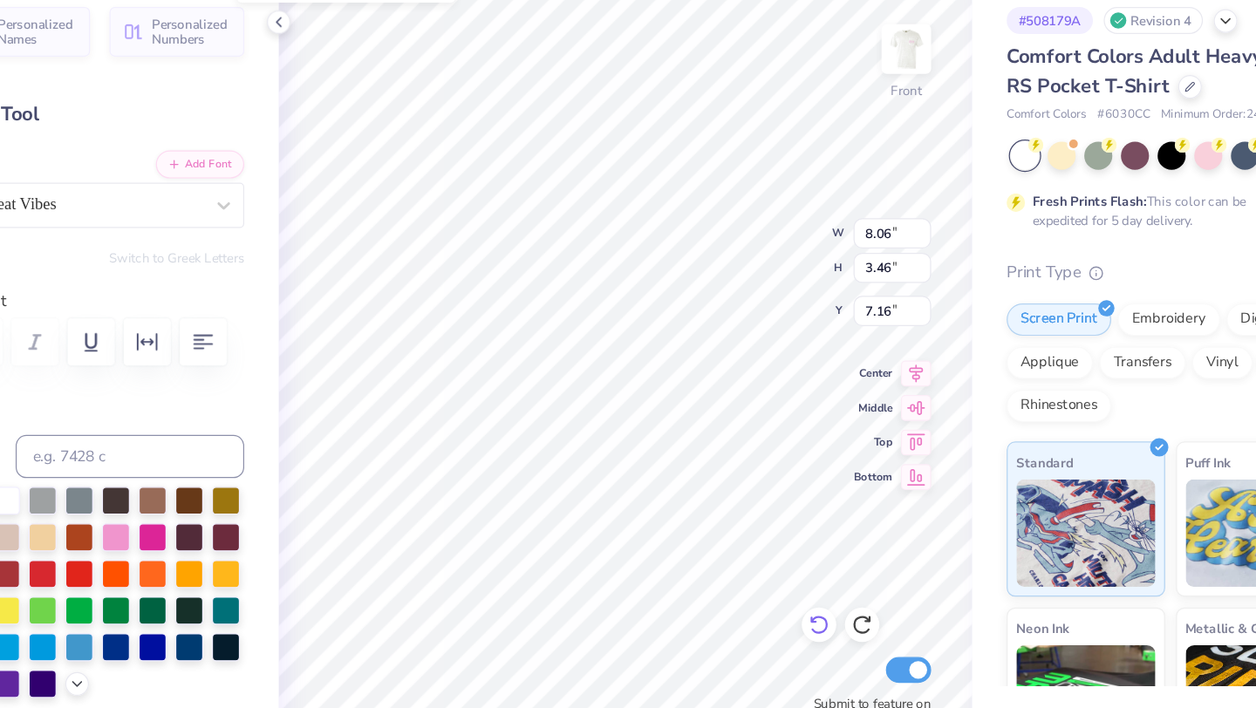
type input "3.95"
type input "6.15"
click at [811, 588] on icon at bounding box center [804, 583] width 17 height 17
type input "12.18"
type input "5.41"
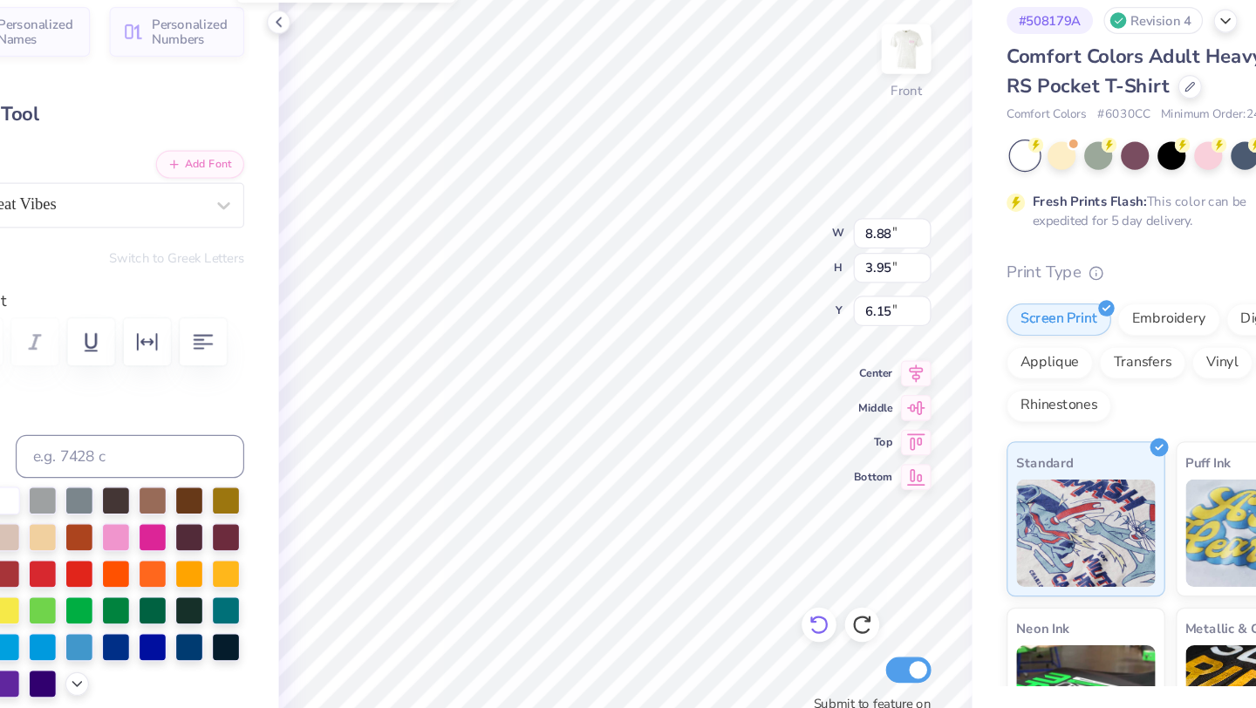
type input "4.68"
click at [845, 574] on div at bounding box center [840, 584] width 28 height 28
type input "8.88"
type input "3.95"
type input "10.30"
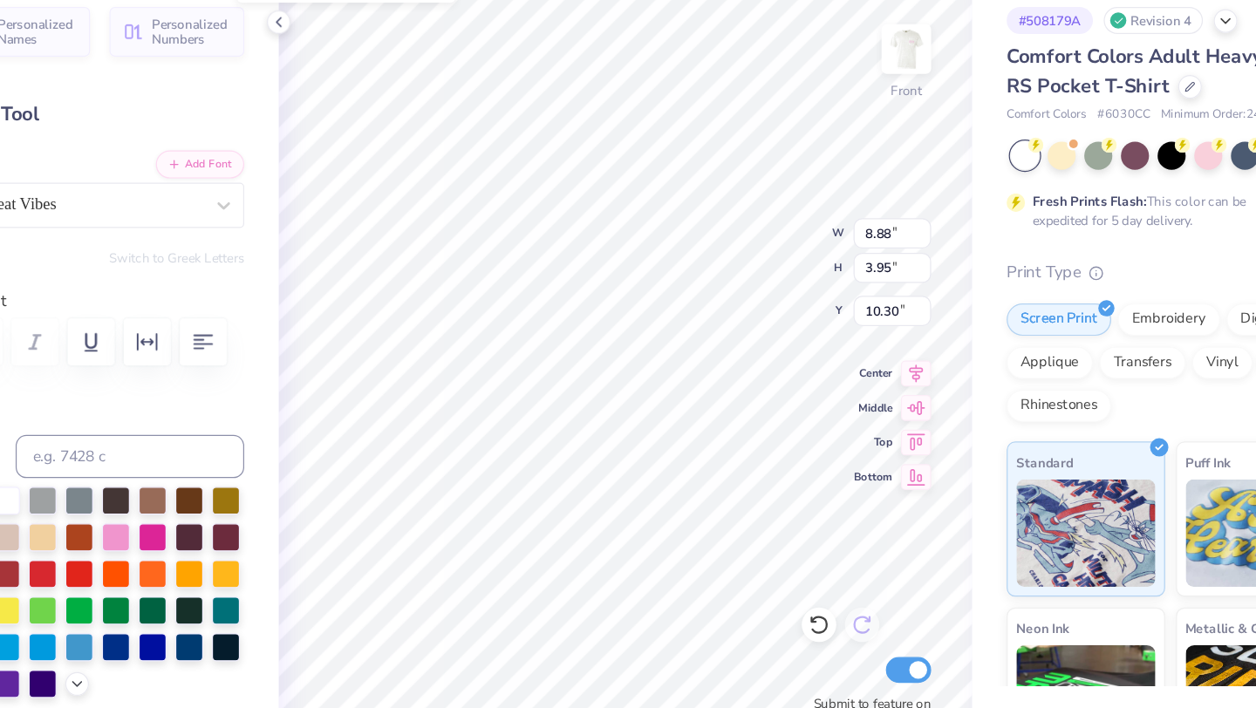
type input "9.95"
type input "4.29"
type input "9.96"
type input "7.81"
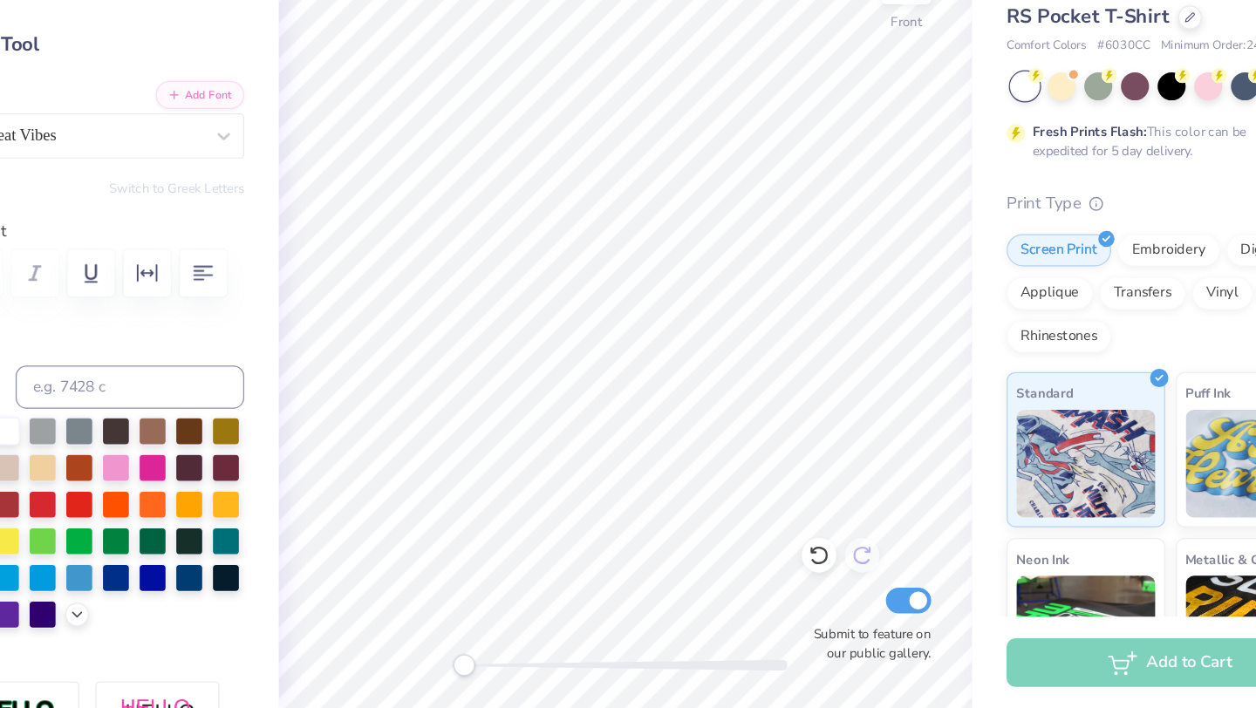
scroll to position [0, 0]
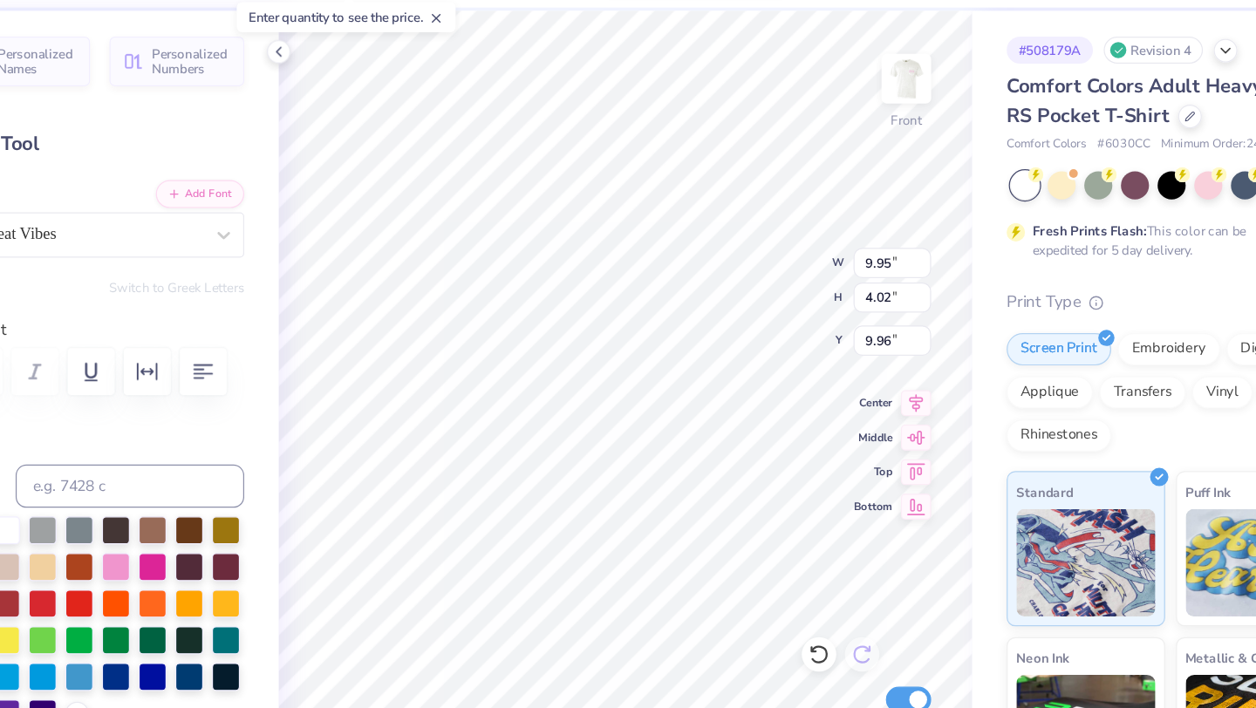
type input "10.00"
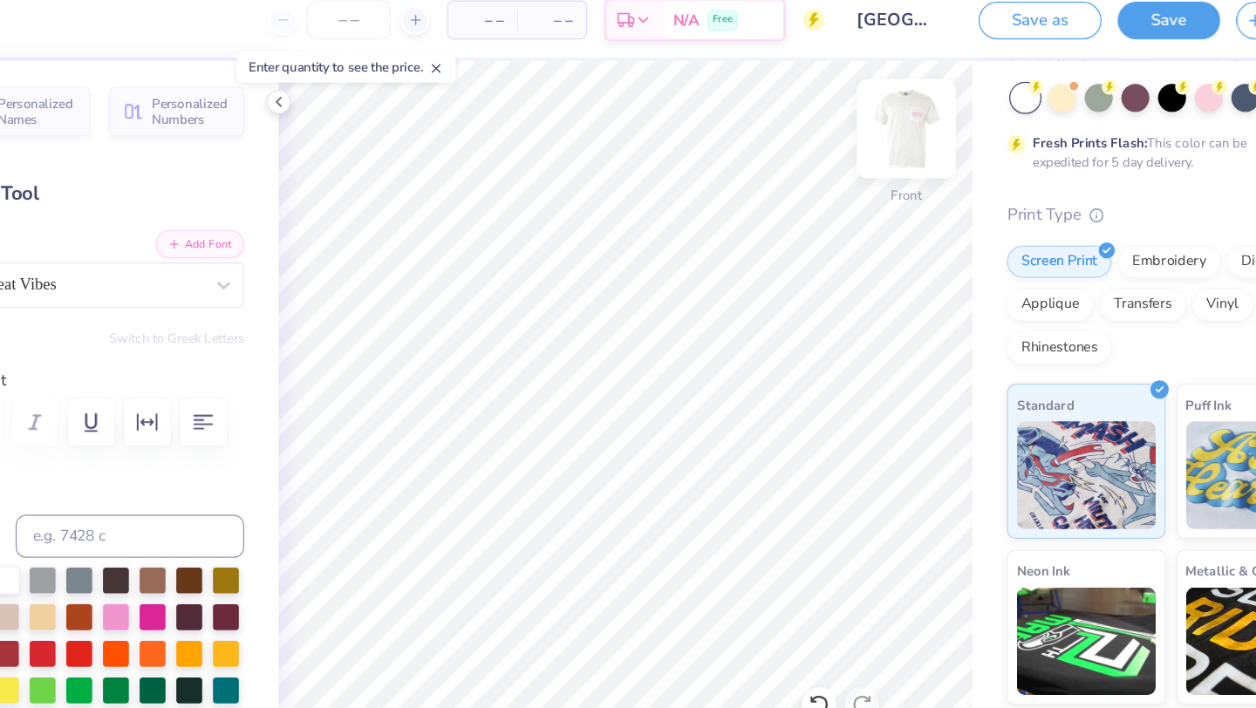
click at [867, 144] on img at bounding box center [876, 119] width 70 height 70
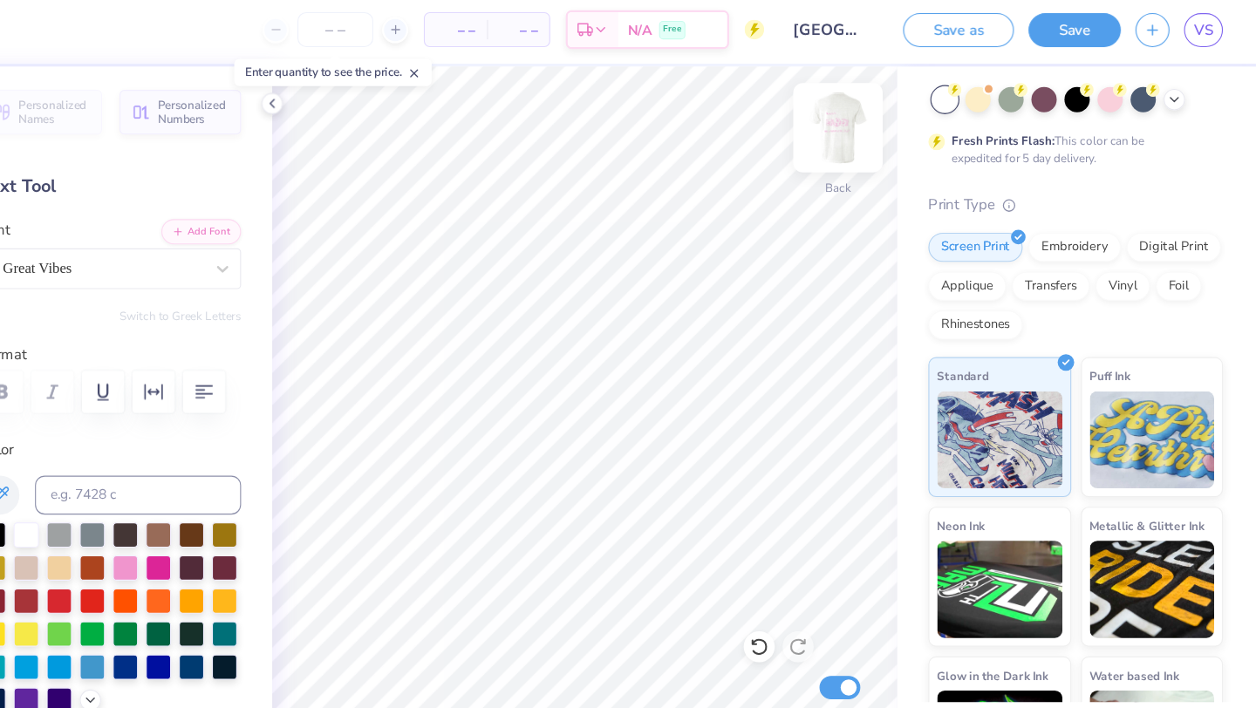
click at [879, 96] on img at bounding box center [876, 119] width 70 height 70
click at [876, 117] on img at bounding box center [876, 119] width 70 height 70
type input "3.44"
type input "0.29"
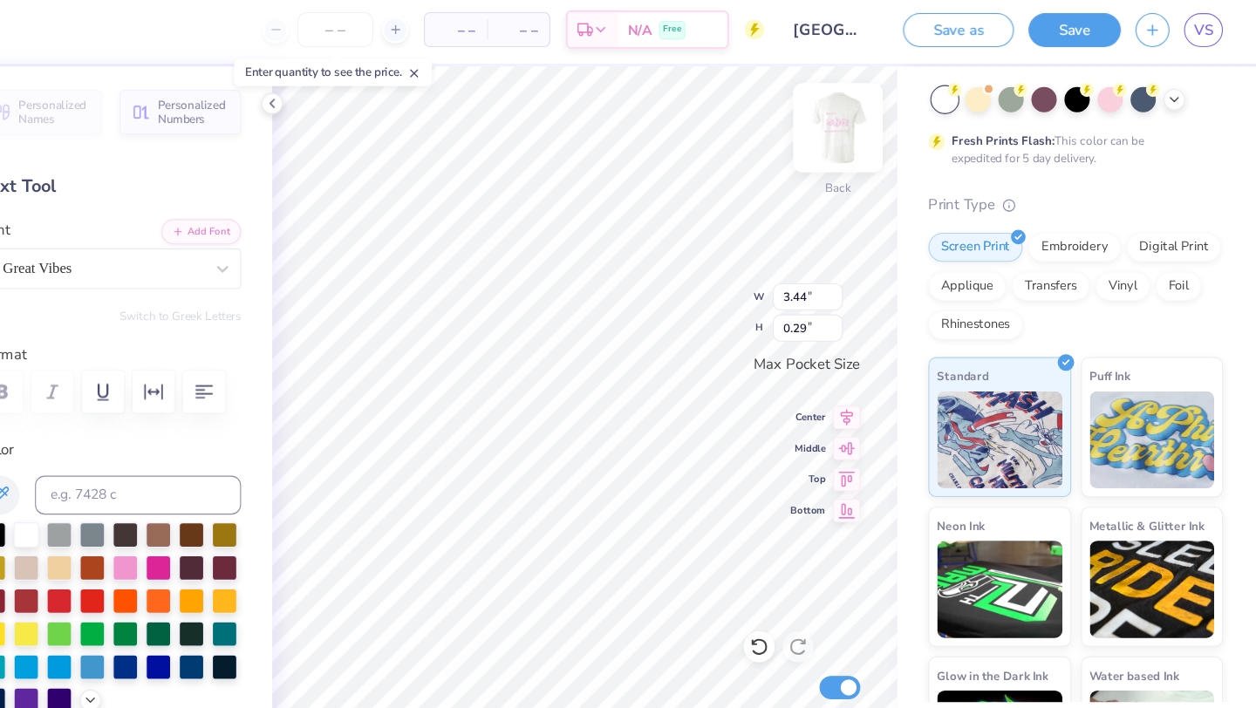
type textarea "new member social"
click at [870, 101] on img at bounding box center [876, 119] width 70 height 70
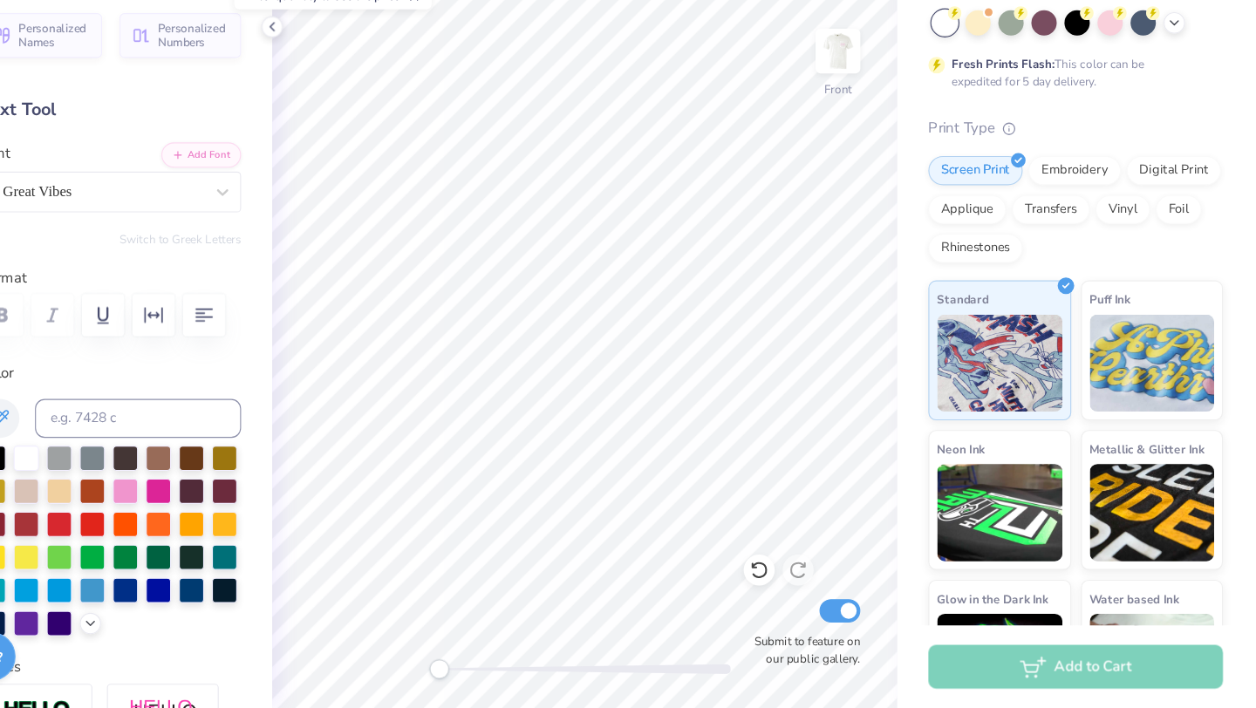
scroll to position [0, 0]
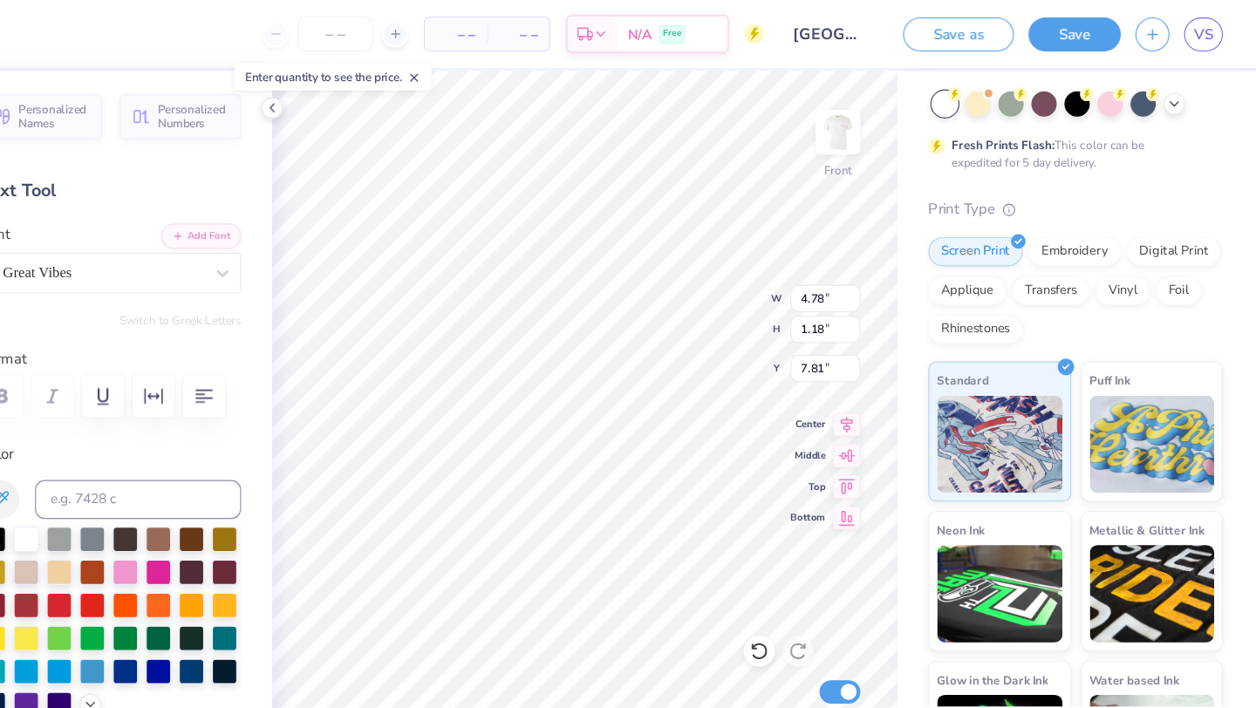
type input "8.05"
click at [875, 125] on img at bounding box center [876, 119] width 70 height 70
click at [866, 119] on img at bounding box center [876, 119] width 70 height 70
type input "4.00"
type input "0.90"
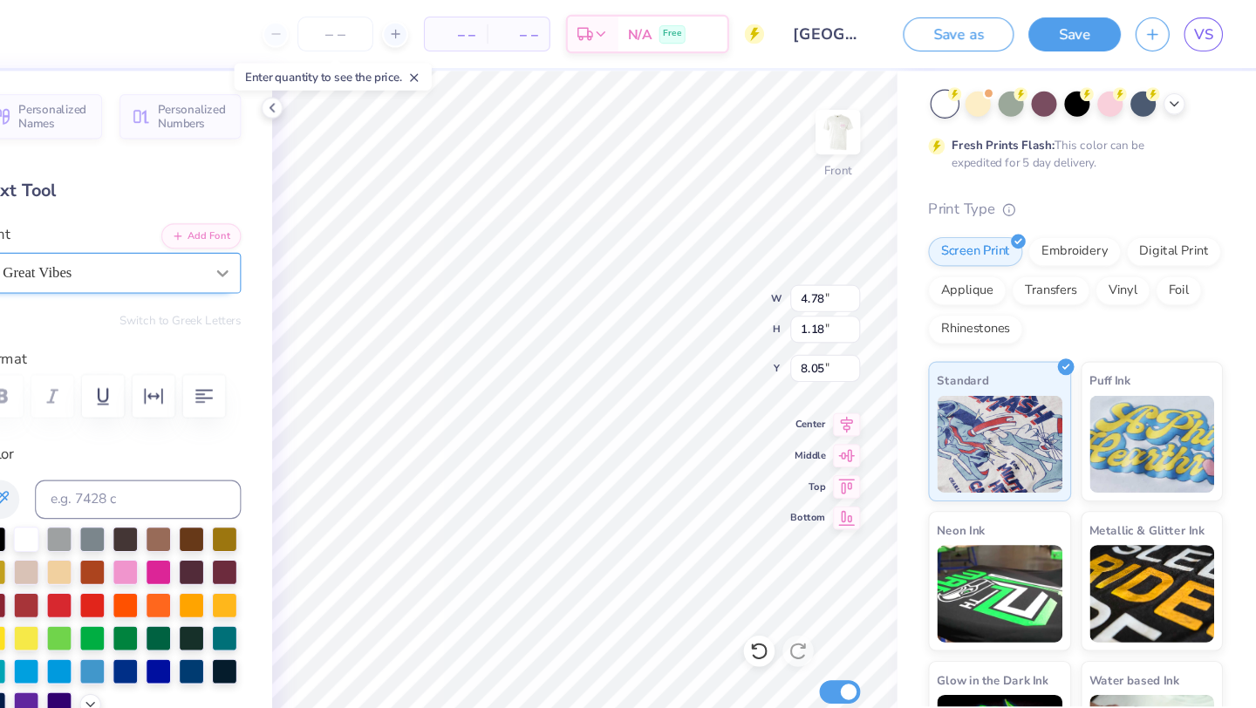
type input "8.26"
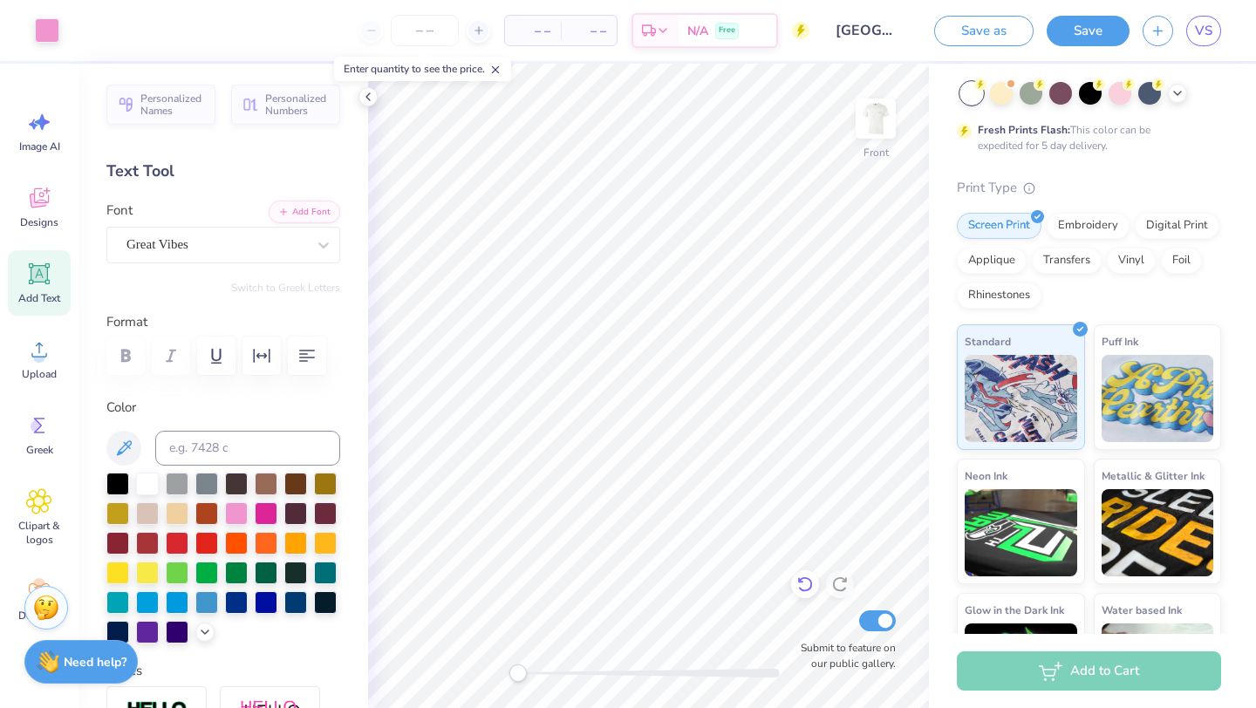
click at [800, 585] on icon at bounding box center [804, 583] width 17 height 17
type input "8.55"
type input "7.15"
click at [1072, 30] on button "Save" at bounding box center [1087, 28] width 83 height 31
click at [871, 113] on img at bounding box center [876, 119] width 70 height 70
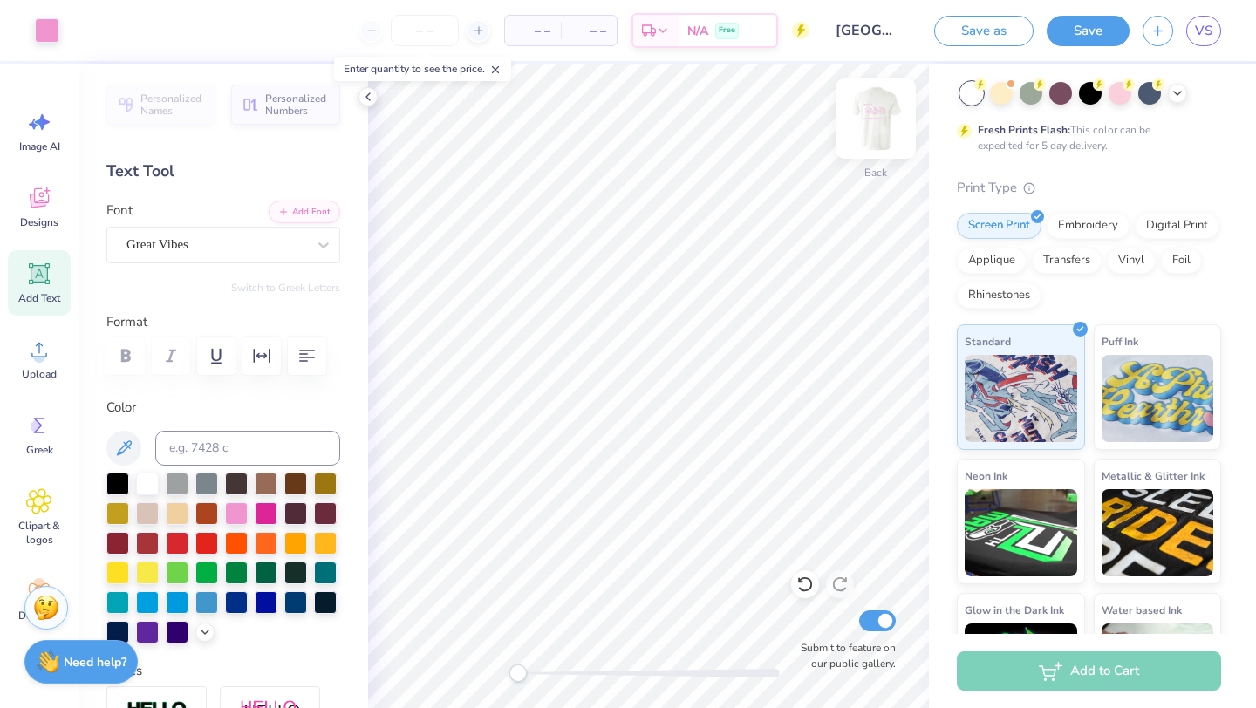
click at [878, 114] on img at bounding box center [876, 119] width 70 height 70
click at [888, 114] on img at bounding box center [876, 119] width 70 height 70
click at [1089, 31] on button "Save" at bounding box center [1087, 28] width 83 height 31
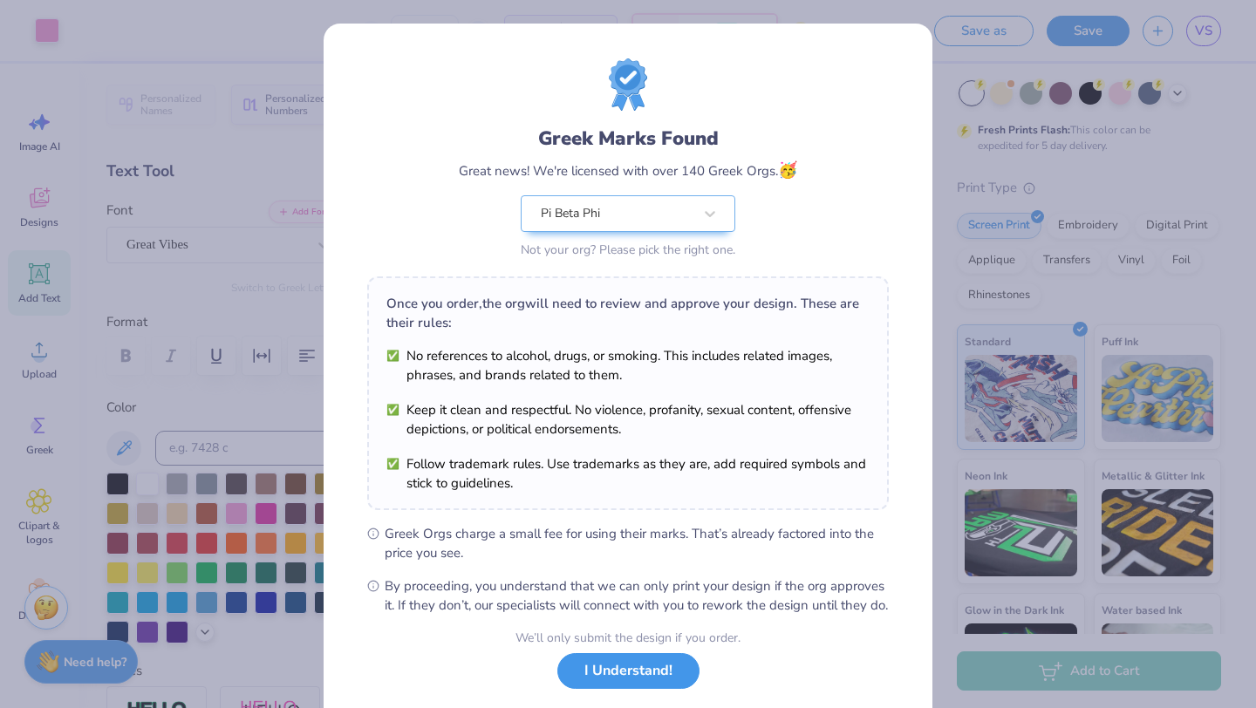
click at [664, 689] on button "I Understand!" at bounding box center [628, 671] width 142 height 36
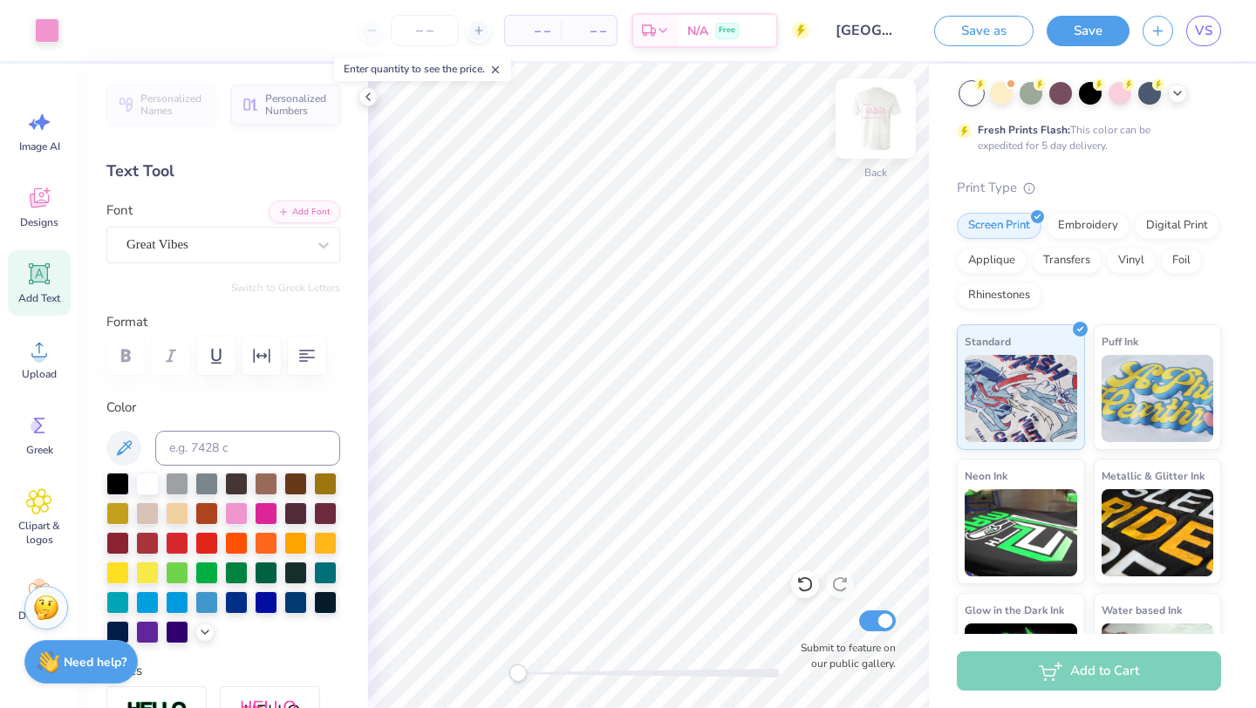
click at [863, 140] on img at bounding box center [876, 119] width 70 height 70
click at [1109, 28] on button "Save" at bounding box center [1087, 28] width 83 height 31
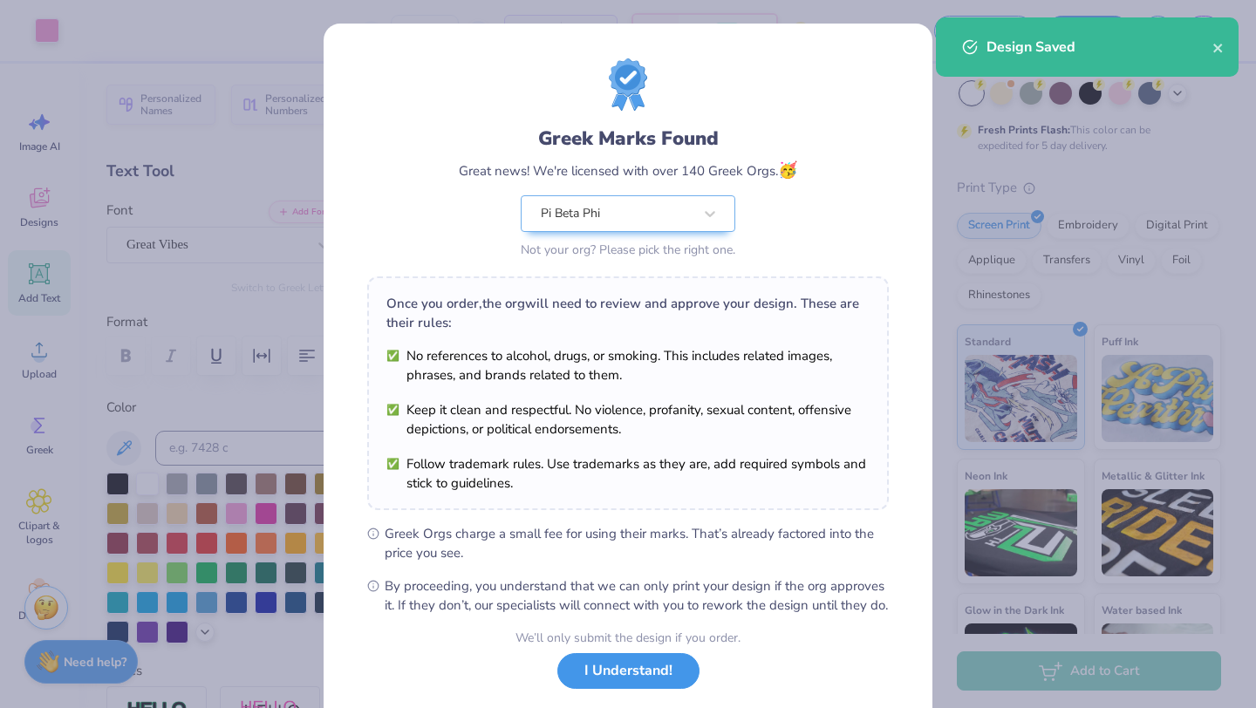
click at [565, 689] on button "I Understand!" at bounding box center [628, 671] width 142 height 36
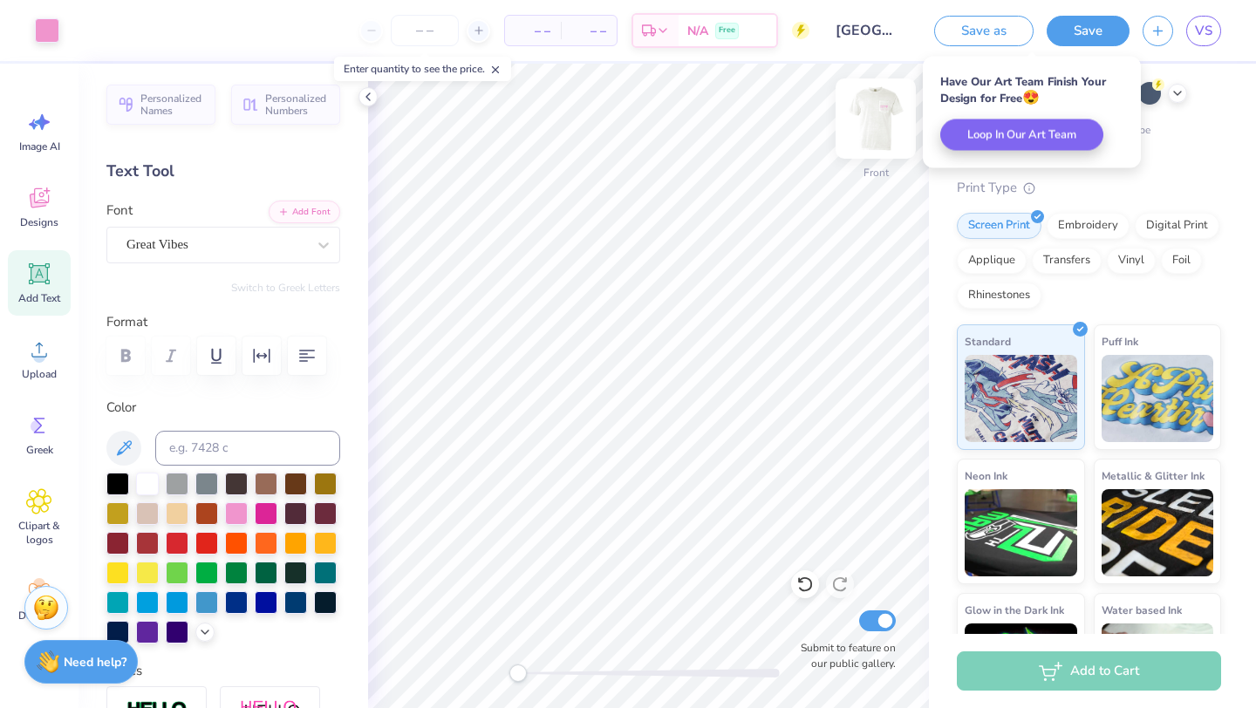
click at [871, 126] on img at bounding box center [876, 119] width 70 height 70
click at [875, 127] on img at bounding box center [876, 119] width 70 height 70
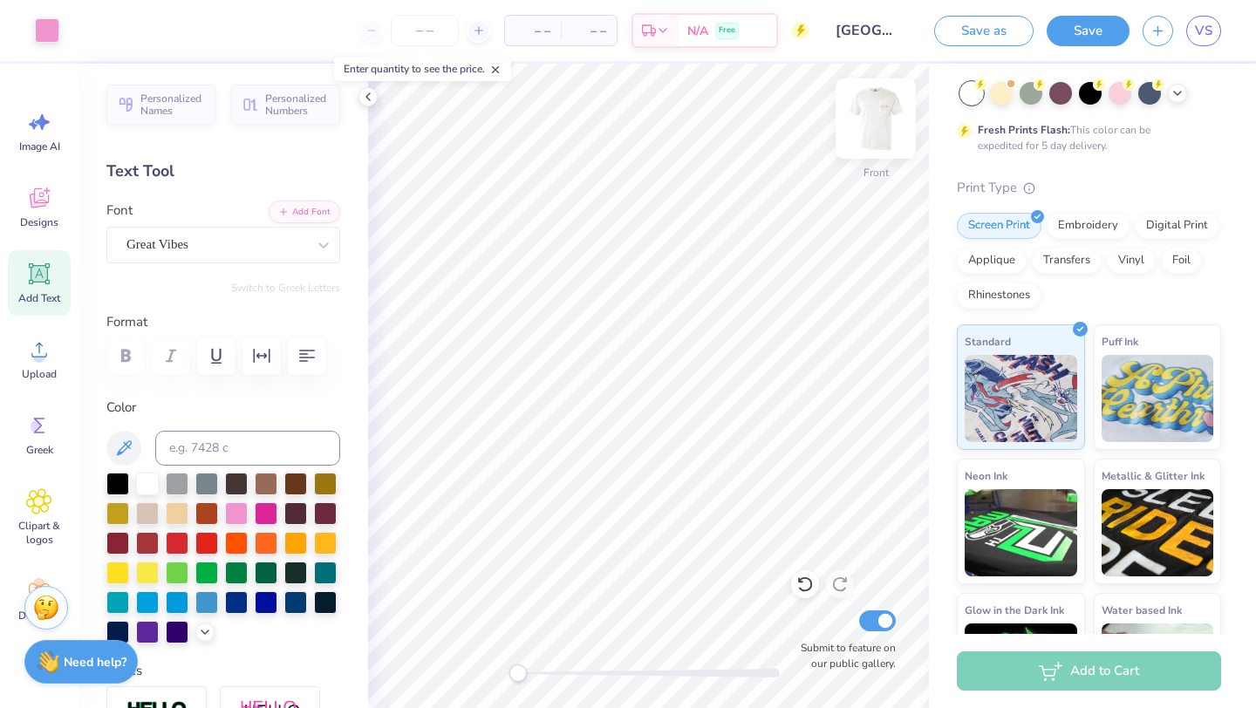
click at [887, 125] on img at bounding box center [876, 119] width 70 height 70
click at [1098, 672] on div "Add to Cart" at bounding box center [1089, 670] width 264 height 39
